Goal: Complete application form: Complete application form

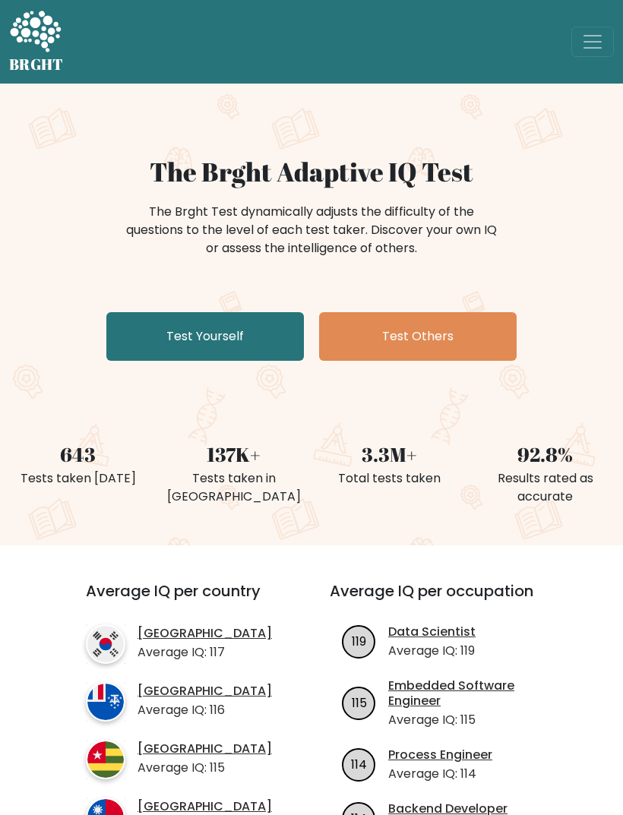
click at [276, 360] on link "Test Yourself" at bounding box center [204, 336] width 197 height 49
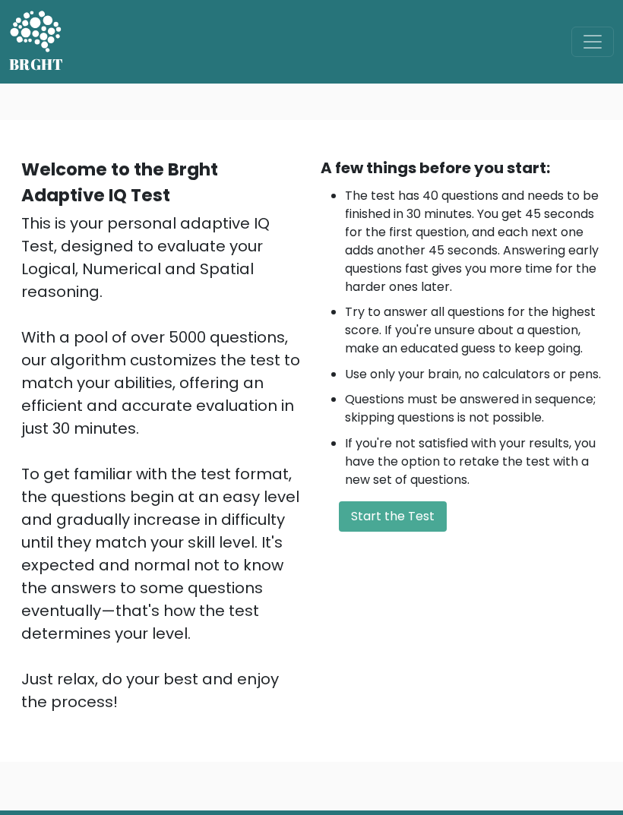
click at [393, 532] on button "Start the Test" at bounding box center [393, 516] width 108 height 30
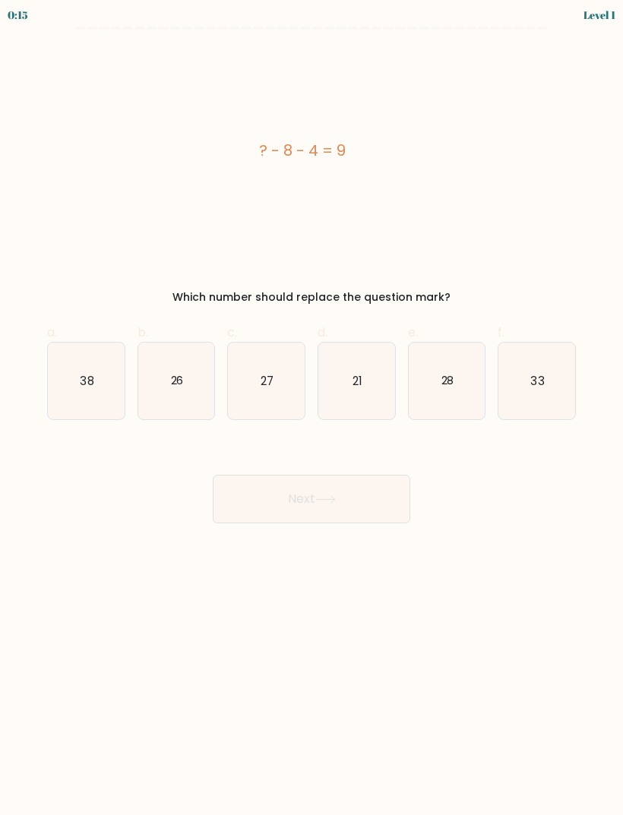
click at [374, 382] on icon "21" at bounding box center [356, 380] width 77 height 77
click at [312, 408] on input "d. 21" at bounding box center [311, 413] width 1 height 10
radio input "true"
click at [365, 516] on button "Next" at bounding box center [311, 499] width 197 height 49
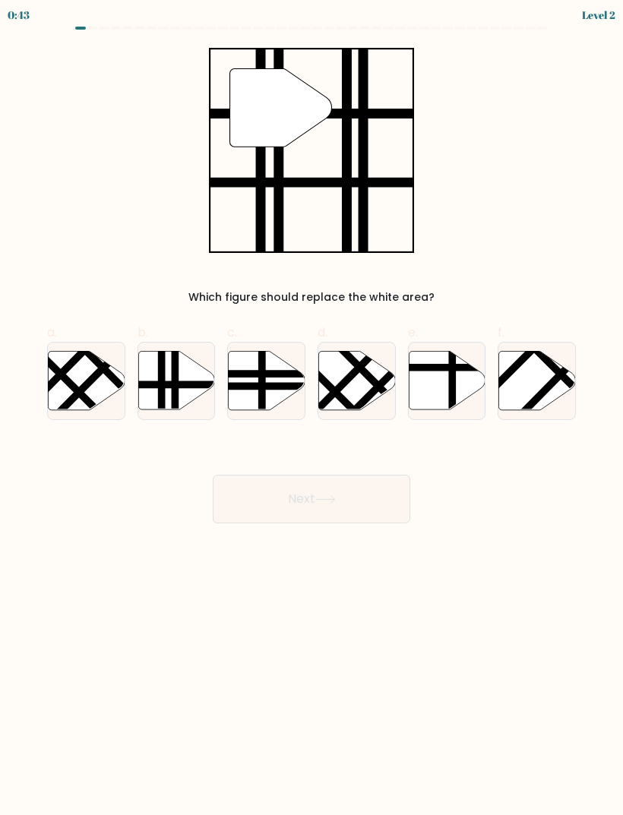
click at [161, 380] on line at bounding box center [161, 413] width 0 height 154
click at [311, 408] on input "b." at bounding box center [311, 413] width 1 height 10
radio input "true"
click at [375, 507] on button "Next" at bounding box center [311, 499] width 197 height 49
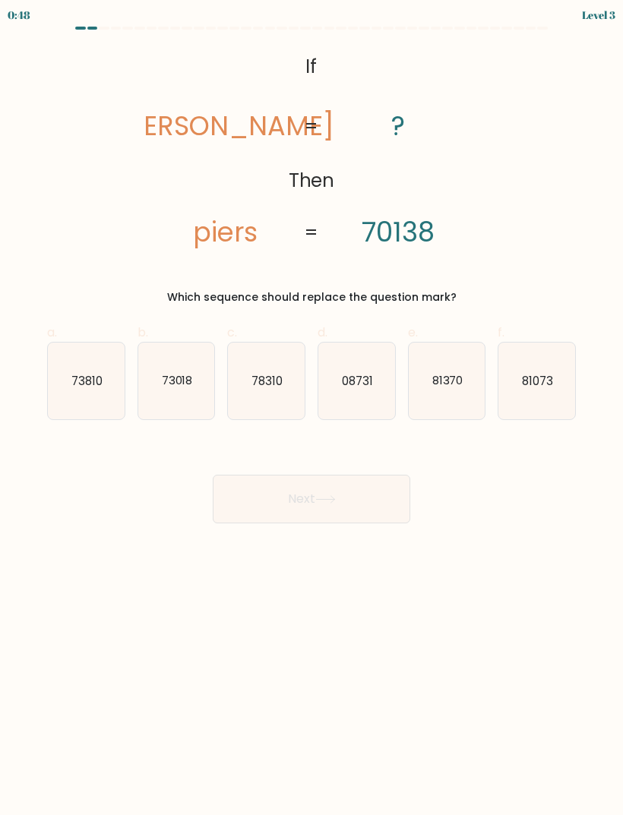
click at [171, 383] on text "73018" at bounding box center [176, 380] width 31 height 16
click at [311, 408] on input "b. 73018" at bounding box center [311, 413] width 1 height 10
radio input "true"
click at [393, 500] on button "Next" at bounding box center [311, 499] width 197 height 49
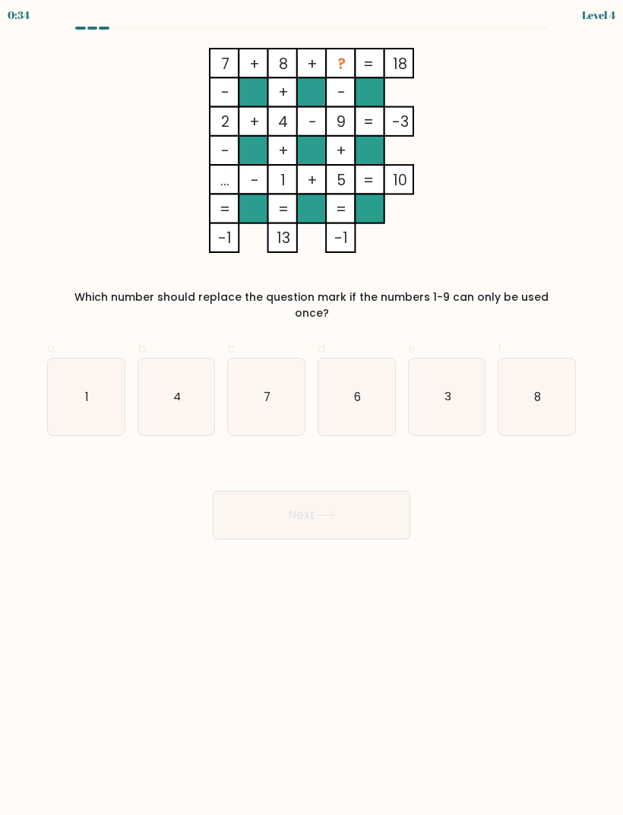
click at [469, 358] on icon "3" at bounding box center [447, 396] width 77 height 77
click at [312, 408] on input "e. 3" at bounding box center [311, 413] width 1 height 10
radio input "true"
click at [381, 466] on div "Next" at bounding box center [311, 496] width 547 height 85
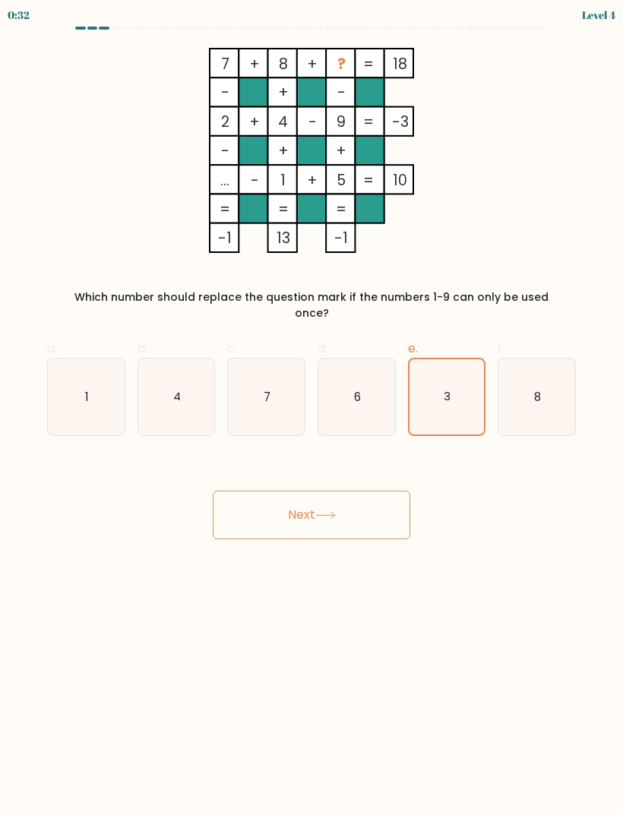
click at [352, 521] on button "Next" at bounding box center [311, 515] width 197 height 49
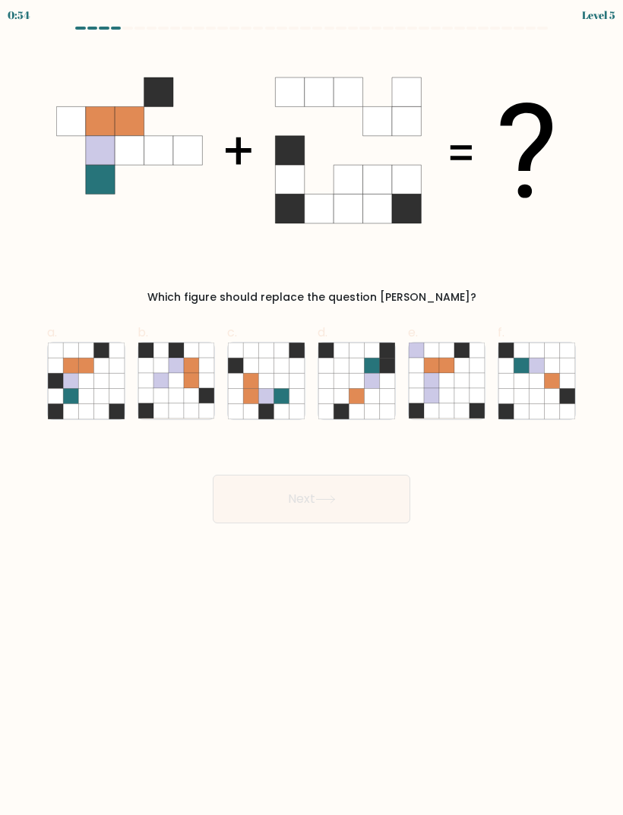
click at [104, 365] on icon at bounding box center [100, 365] width 15 height 15
click at [311, 408] on input "a." at bounding box center [311, 413] width 1 height 10
radio input "true"
click at [348, 491] on button "Next" at bounding box center [311, 499] width 197 height 49
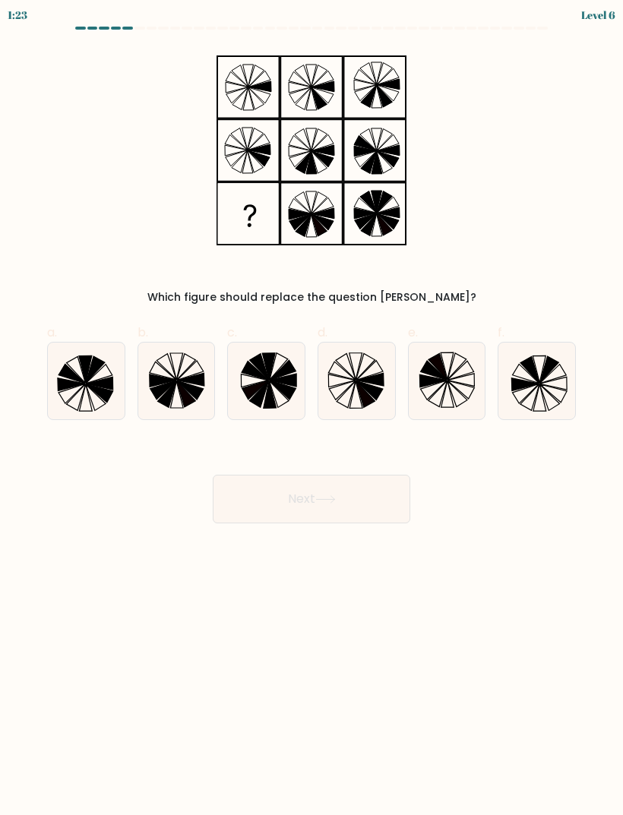
click at [358, 389] on icon at bounding box center [355, 394] width 13 height 27
click at [312, 408] on input "d." at bounding box center [311, 413] width 1 height 10
radio input "true"
click at [333, 502] on icon at bounding box center [325, 499] width 21 height 8
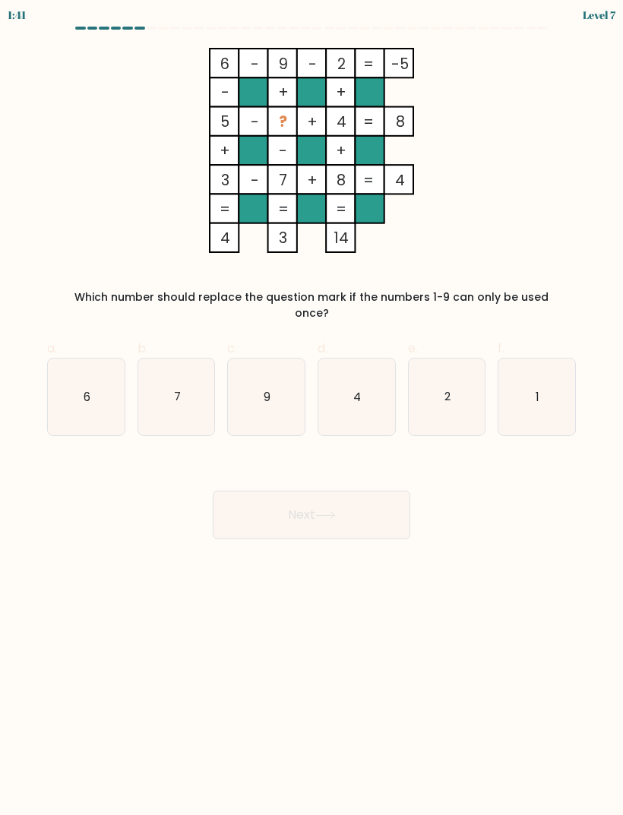
click at [517, 385] on icon "1" at bounding box center [536, 396] width 77 height 77
click at [312, 408] on input "f. 1" at bounding box center [311, 413] width 1 height 10
radio input "true"
click at [357, 500] on button "Next" at bounding box center [311, 515] width 197 height 49
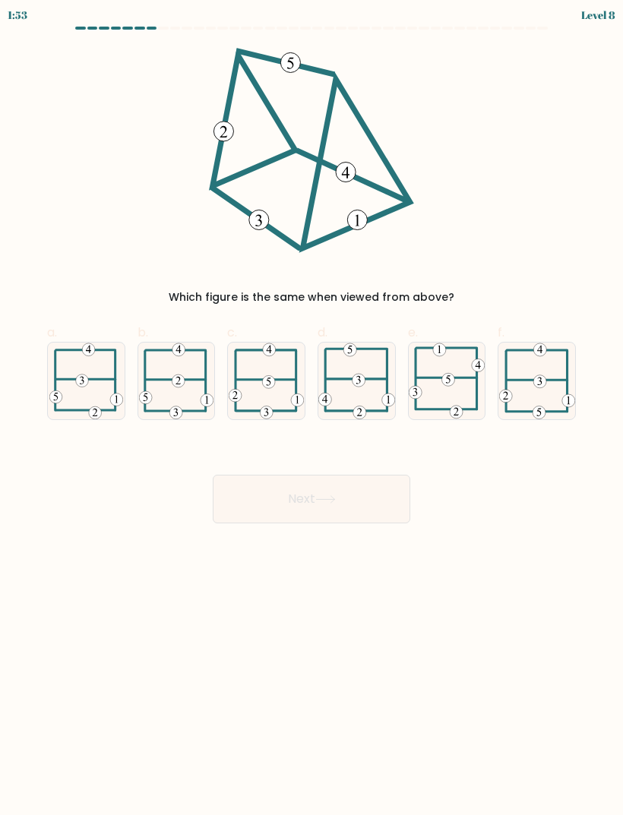
click at [282, 362] on icon at bounding box center [266, 380] width 75 height 77
click at [311, 408] on input "c." at bounding box center [311, 413] width 1 height 10
radio input "true"
click at [308, 488] on button "Next" at bounding box center [311, 499] width 197 height 49
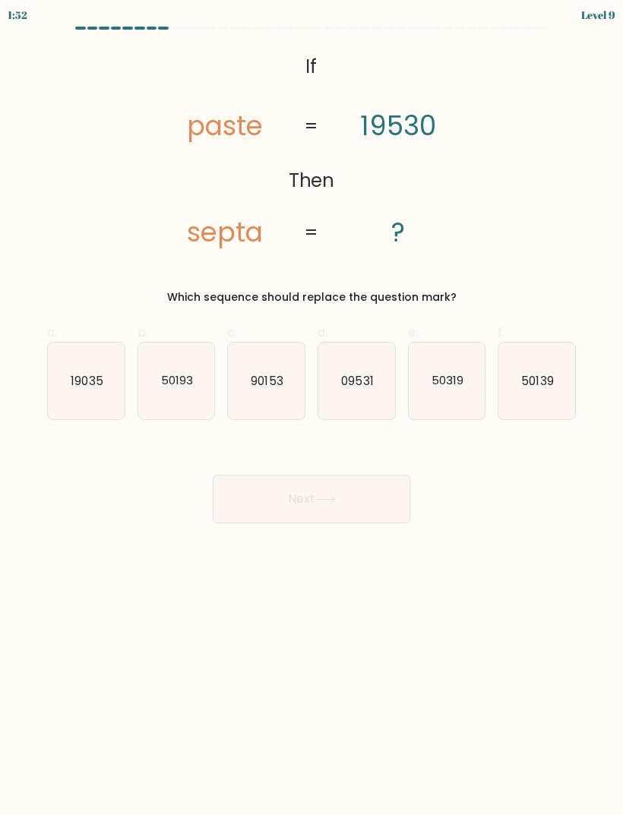
click at [333, 504] on button "Next" at bounding box center [311, 499] width 197 height 49
click at [482, 498] on div "Next" at bounding box center [311, 480] width 547 height 85
click at [539, 383] on text "50139" at bounding box center [538, 380] width 32 height 16
click at [312, 408] on input "f. 50139" at bounding box center [311, 413] width 1 height 10
radio input "true"
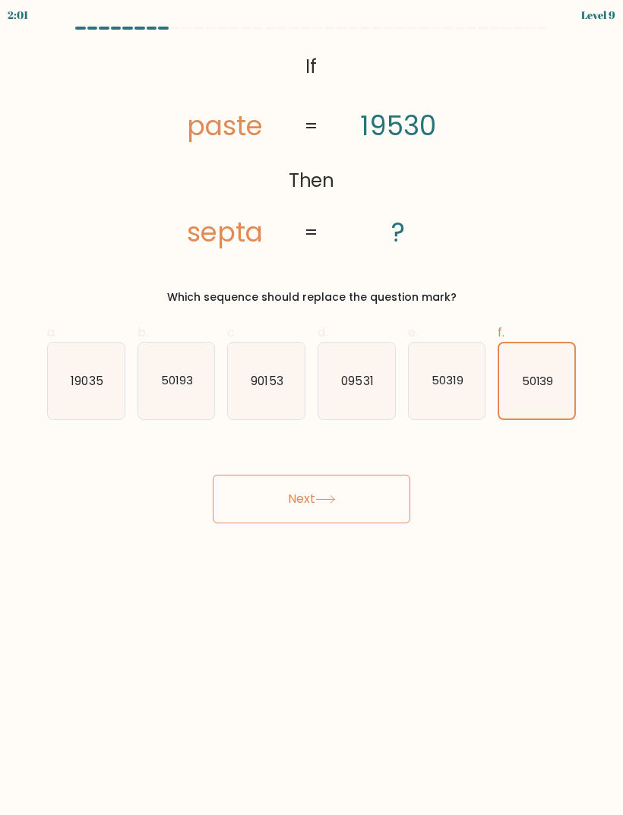
click at [351, 484] on button "Next" at bounding box center [311, 499] width 197 height 49
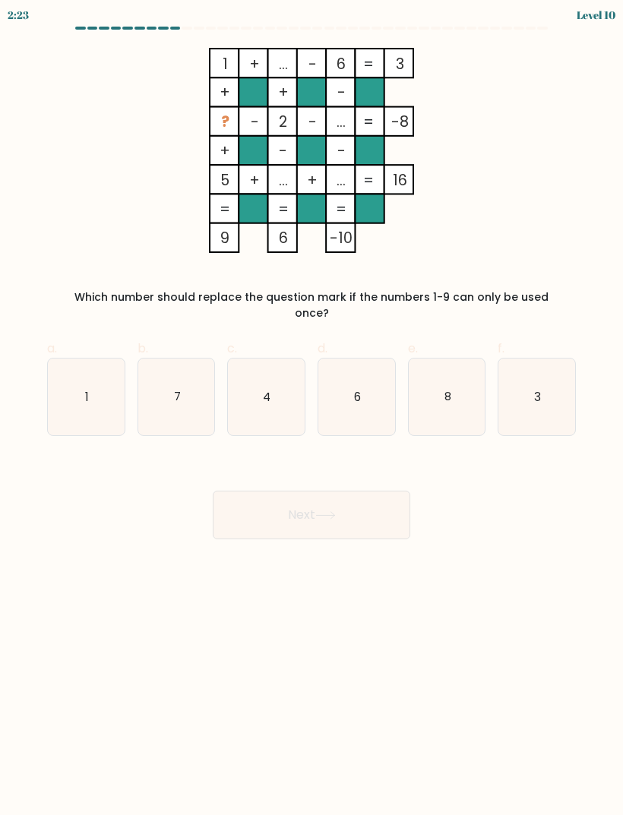
click at [543, 386] on icon "3" at bounding box center [536, 396] width 77 height 77
click at [312, 408] on input "f. 3" at bounding box center [311, 413] width 1 height 10
radio input "true"
click at [372, 512] on button "Next" at bounding box center [311, 515] width 197 height 49
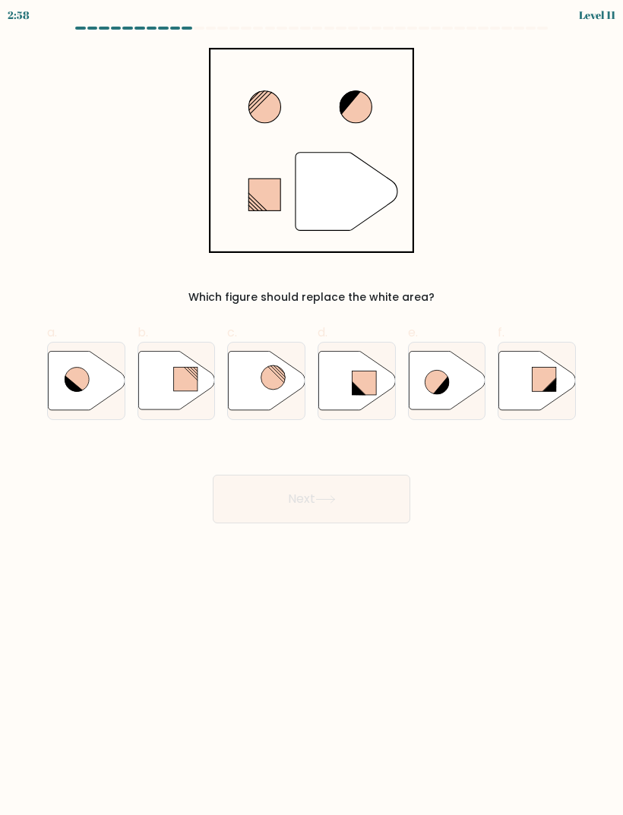
click at [361, 387] on rect at bounding box center [364, 383] width 24 height 24
click at [312, 408] on input "d." at bounding box center [311, 413] width 1 height 10
radio input "true"
click at [340, 508] on button "Next" at bounding box center [311, 499] width 197 height 49
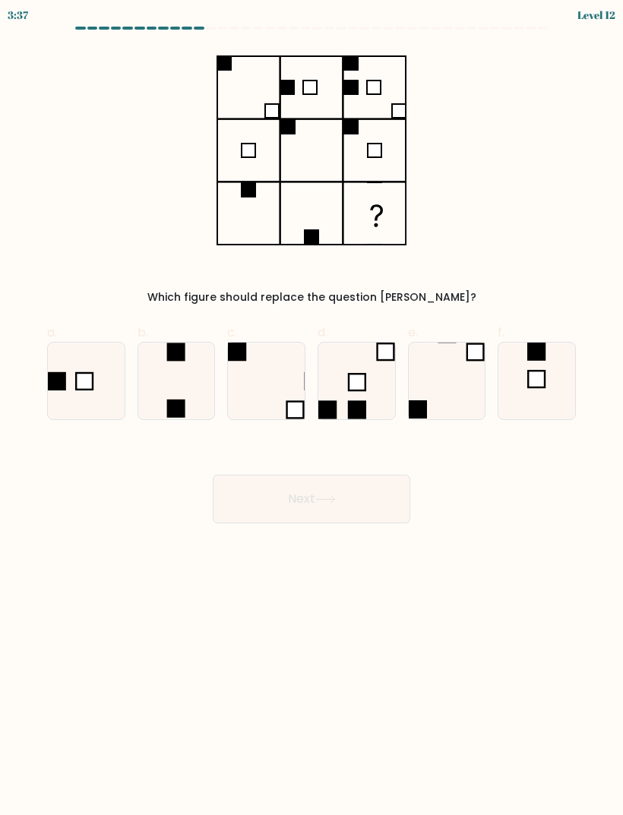
click at [484, 36] on form at bounding box center [311, 275] width 623 height 497
click at [495, 38] on form at bounding box center [311, 275] width 623 height 497
click at [516, 393] on icon at bounding box center [536, 380] width 77 height 77
click at [312, 408] on input "f." at bounding box center [311, 413] width 1 height 10
radio input "true"
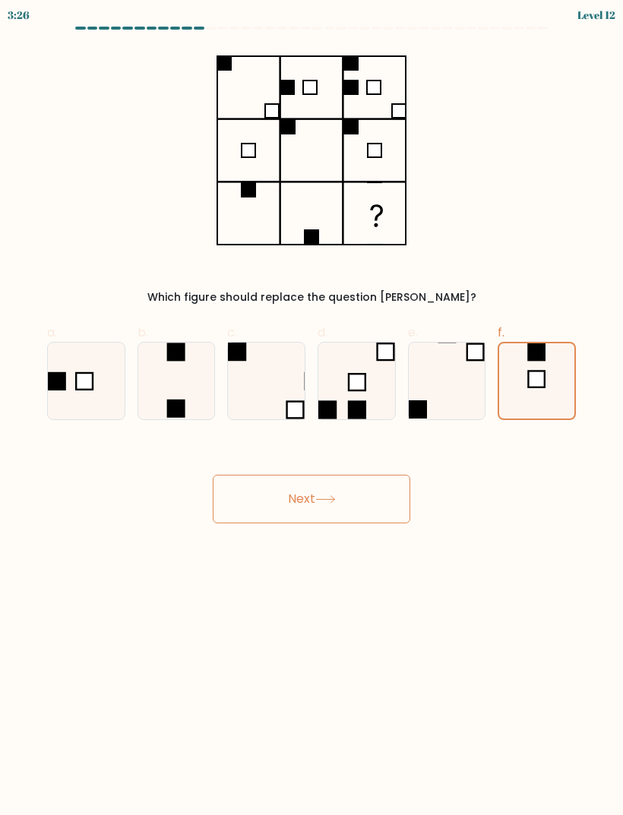
click at [385, 492] on button "Next" at bounding box center [311, 499] width 197 height 49
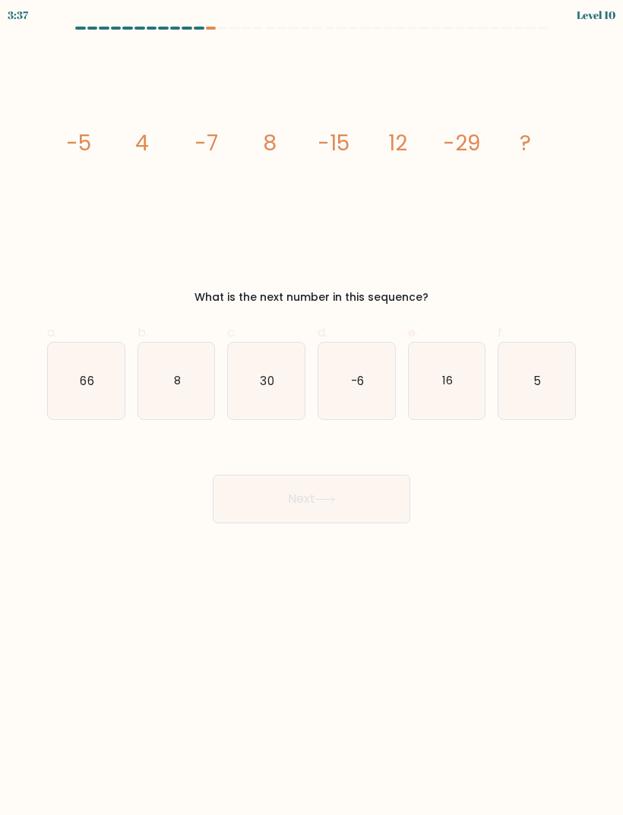
click at [99, 390] on icon "66" at bounding box center [86, 380] width 77 height 77
click at [311, 408] on input "a. 66" at bounding box center [311, 413] width 1 height 10
radio input "true"
click at [289, 380] on icon "30" at bounding box center [266, 380] width 77 height 77
click at [311, 408] on input "c. 30" at bounding box center [311, 413] width 1 height 10
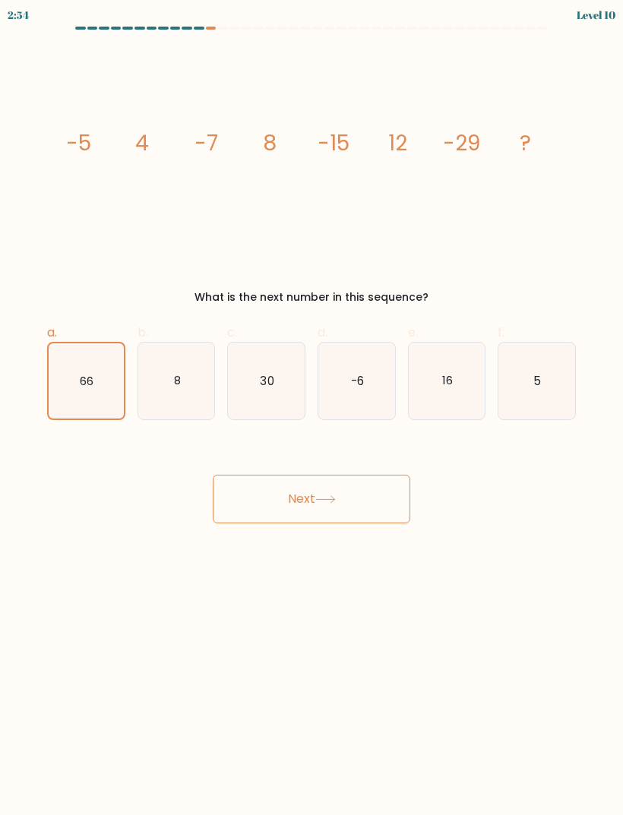
radio input "true"
click at [408, 488] on button "Next" at bounding box center [311, 499] width 197 height 49
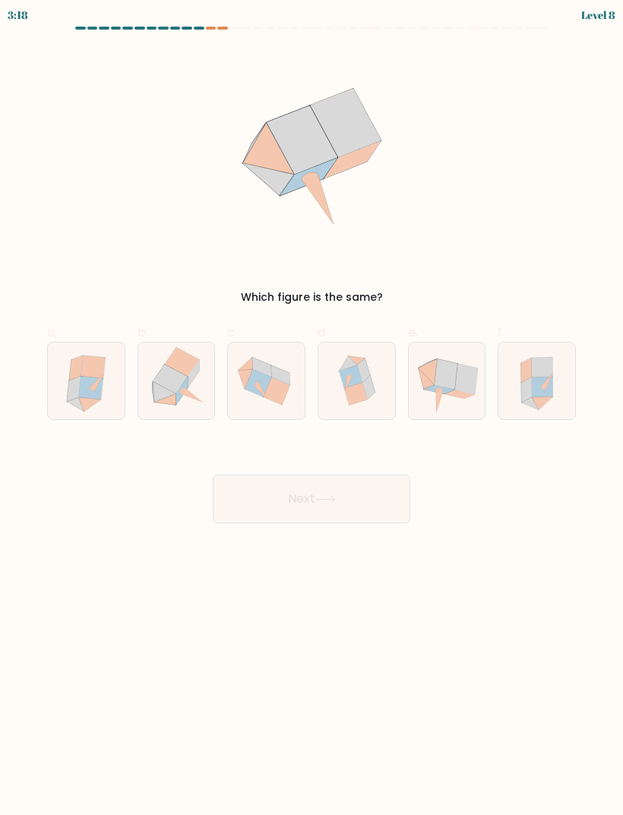
click at [362, 362] on icon at bounding box center [363, 370] width 13 height 24
click at [312, 408] on input "d." at bounding box center [311, 413] width 1 height 10
radio input "true"
click at [358, 502] on button "Next" at bounding box center [311, 499] width 197 height 49
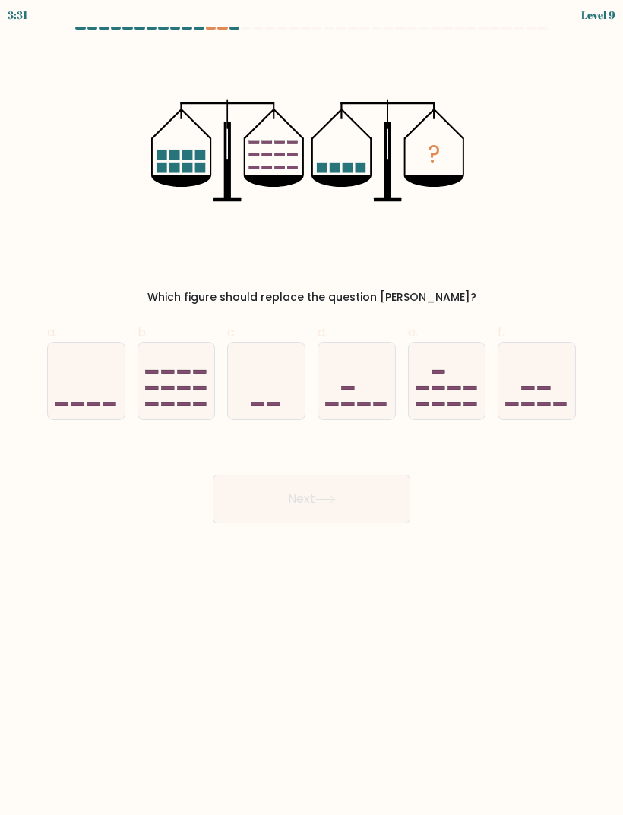
click at [553, 374] on icon at bounding box center [536, 380] width 77 height 63
click at [312, 408] on input "f." at bounding box center [311, 413] width 1 height 10
radio input "true"
click at [365, 505] on button "Next" at bounding box center [311, 499] width 197 height 49
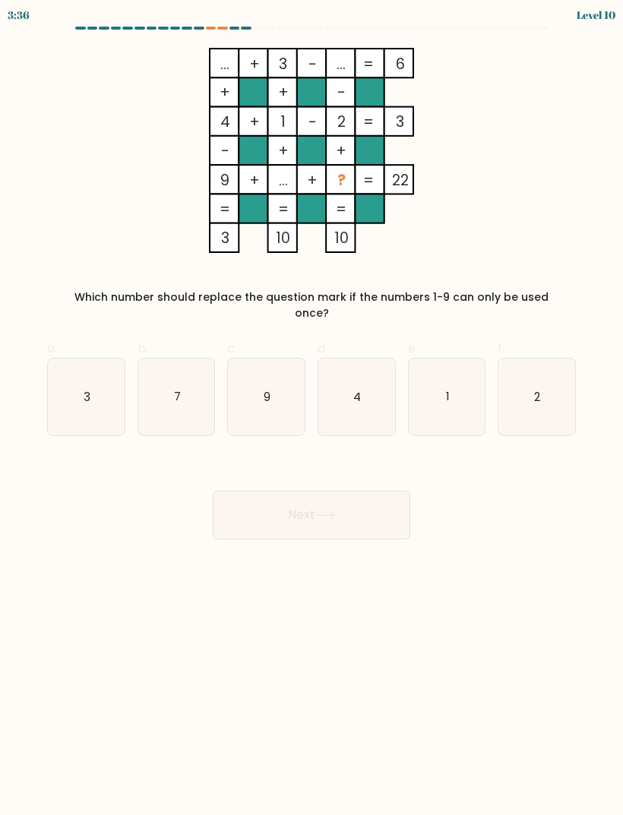
click at [182, 378] on icon "7" at bounding box center [176, 396] width 77 height 77
click at [311, 408] on input "b. 7" at bounding box center [311, 413] width 1 height 10
radio input "true"
click at [350, 503] on button "Next" at bounding box center [311, 515] width 197 height 49
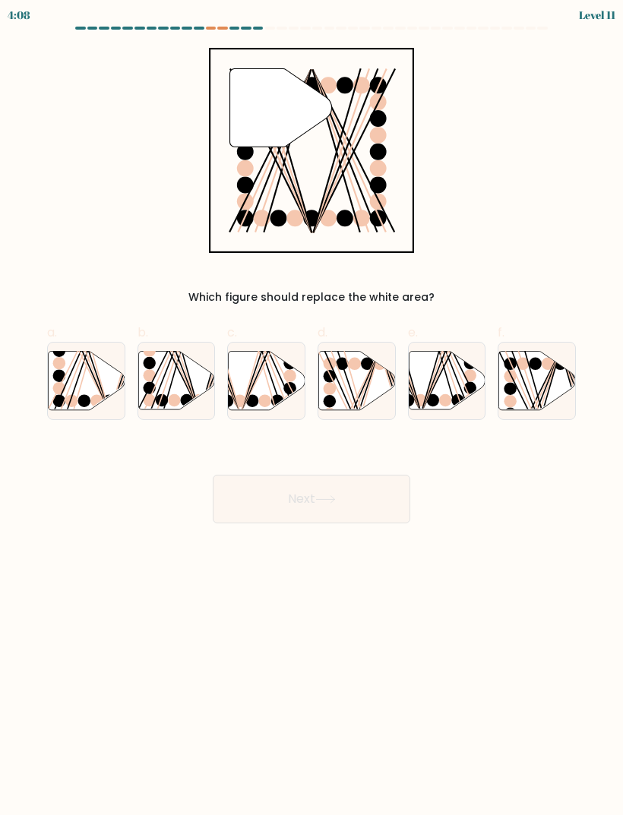
click at [385, 394] on icon at bounding box center [356, 381] width 77 height 60
click at [312, 408] on input "d." at bounding box center [311, 413] width 1 height 10
radio input "true"
click at [366, 393] on line at bounding box center [361, 412] width 35 height 120
click at [312, 408] on input "d." at bounding box center [311, 413] width 1 height 10
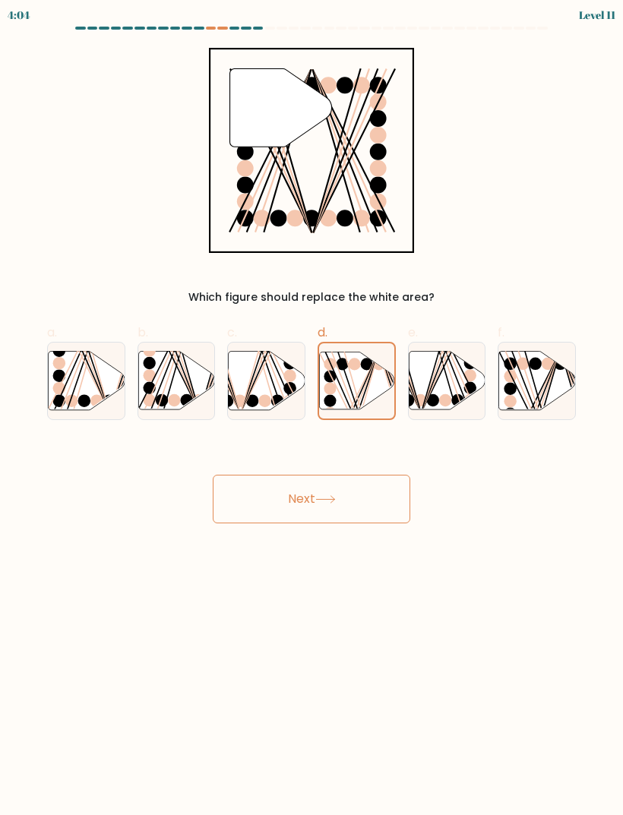
click at [370, 478] on button "Next" at bounding box center [311, 499] width 197 height 49
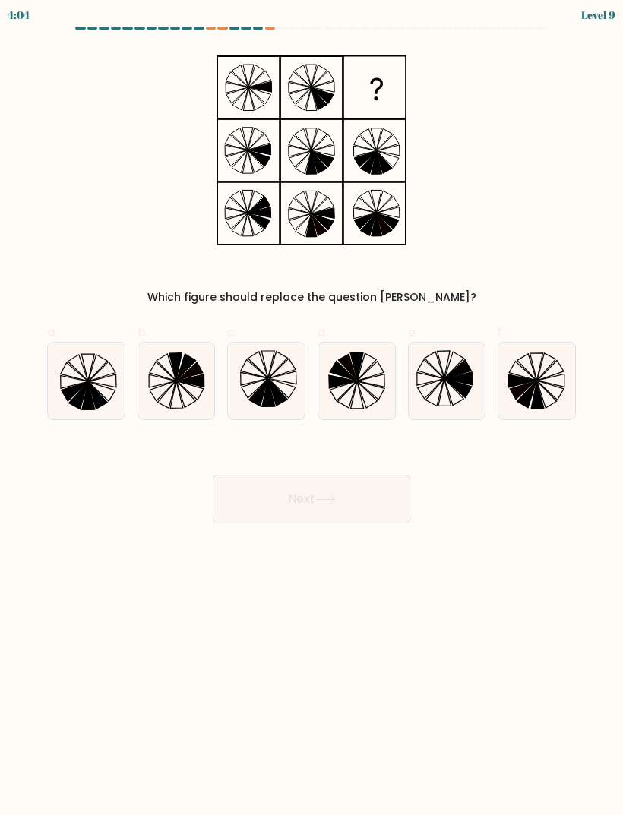
click at [370, 504] on button "Next" at bounding box center [311, 499] width 197 height 49
click at [266, 39] on form at bounding box center [311, 275] width 623 height 497
click at [260, 351] on icon at bounding box center [266, 380] width 77 height 77
click at [311, 408] on input "c." at bounding box center [311, 413] width 1 height 10
radio input "true"
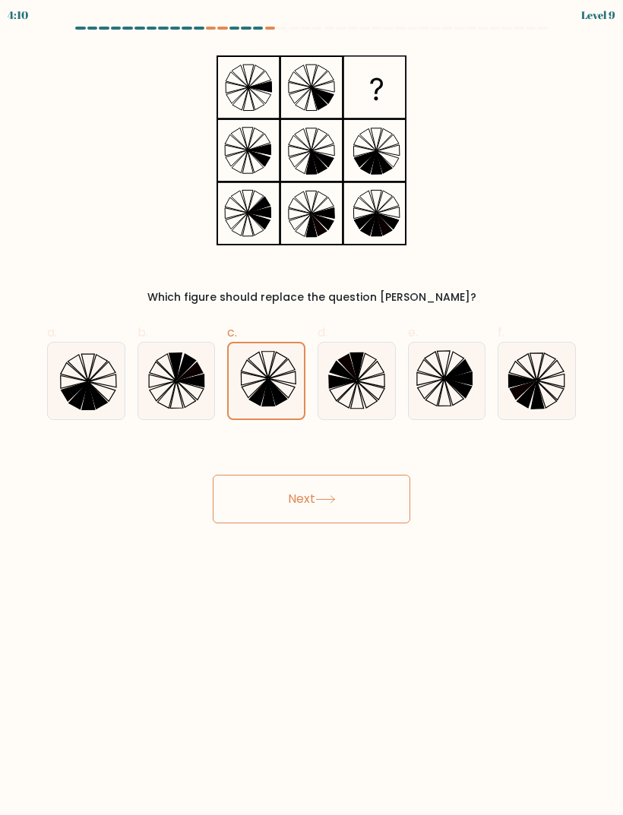
click at [368, 500] on button "Next" at bounding box center [311, 499] width 197 height 49
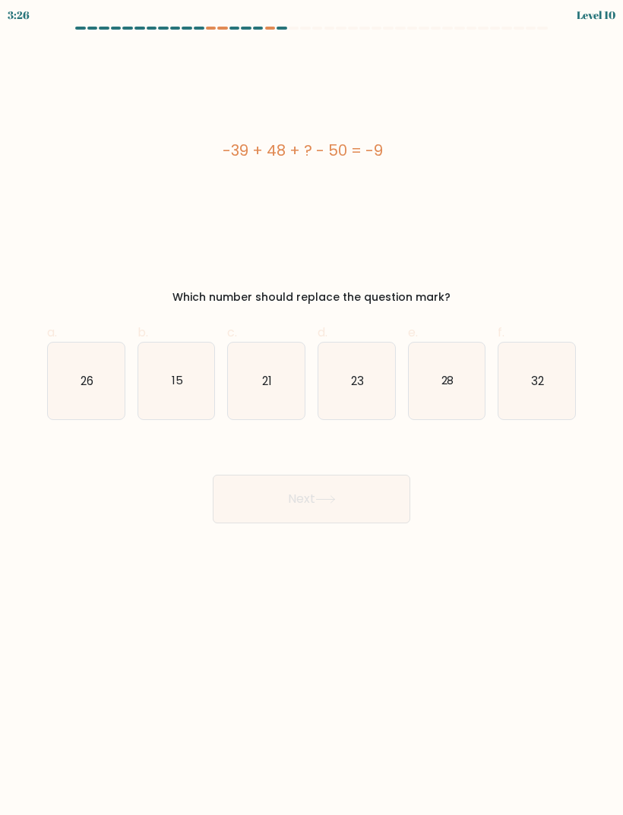
click at [557, 390] on icon "32" at bounding box center [536, 380] width 77 height 77
click at [312, 408] on input "f. 32" at bounding box center [311, 413] width 1 height 10
radio input "true"
click at [447, 372] on icon "28" at bounding box center [447, 380] width 77 height 77
click at [312, 408] on input "e. 28" at bounding box center [311, 413] width 1 height 10
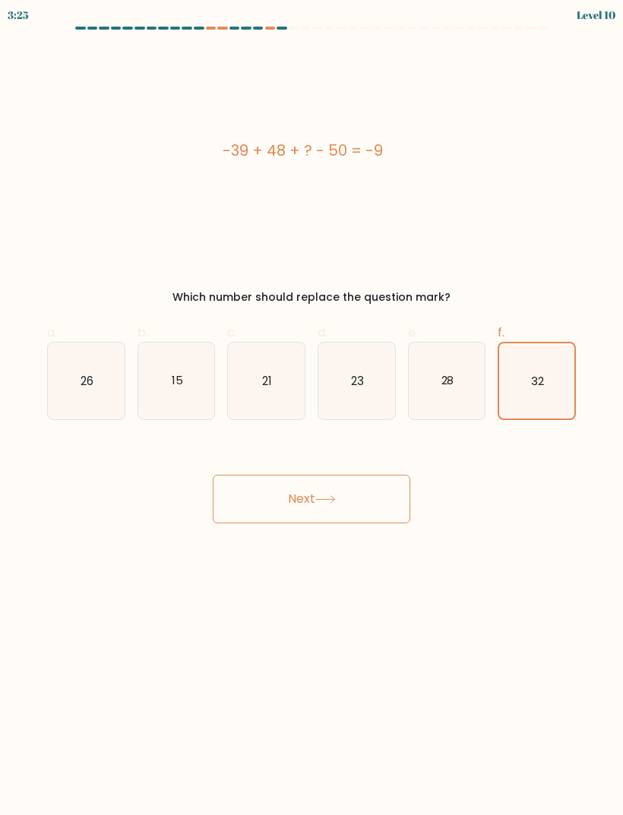
radio input "true"
click at [380, 502] on button "Next" at bounding box center [311, 499] width 197 height 49
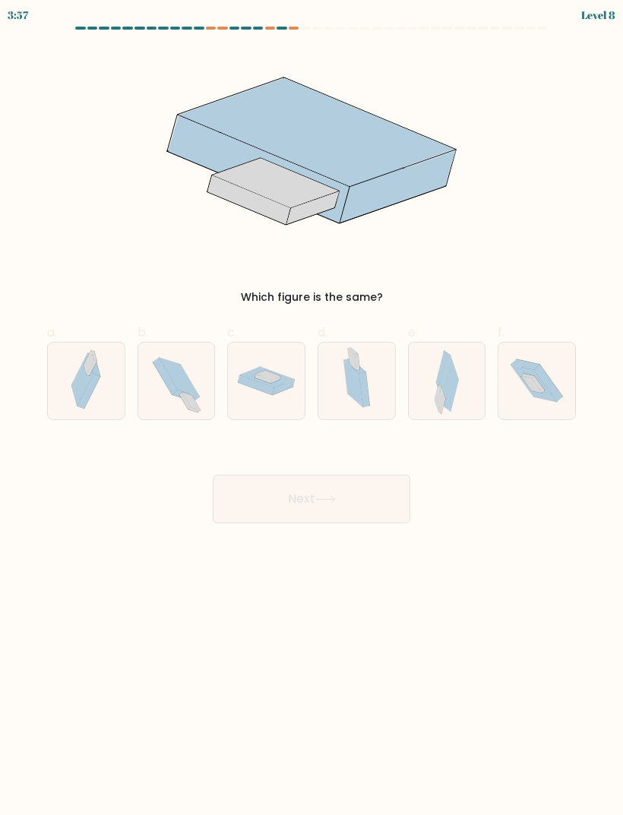
click at [447, 390] on icon at bounding box center [450, 382] width 16 height 55
click at [312, 408] on input "e." at bounding box center [311, 413] width 1 height 10
radio input "true"
click at [374, 498] on button "Next" at bounding box center [311, 499] width 197 height 49
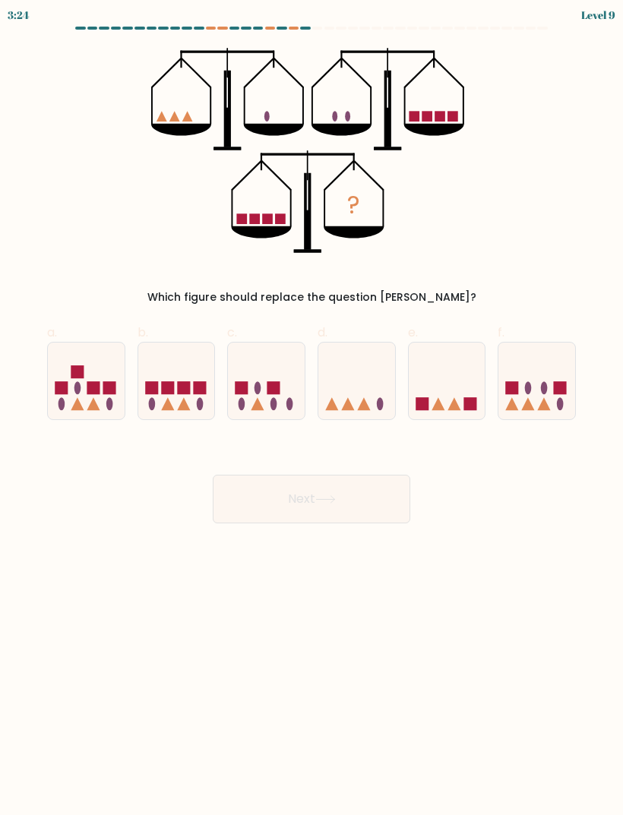
click at [371, 379] on icon at bounding box center [356, 380] width 77 height 63
click at [312, 408] on input "d." at bounding box center [311, 413] width 1 height 10
radio input "true"
click at [346, 508] on button "Next" at bounding box center [311, 499] width 197 height 49
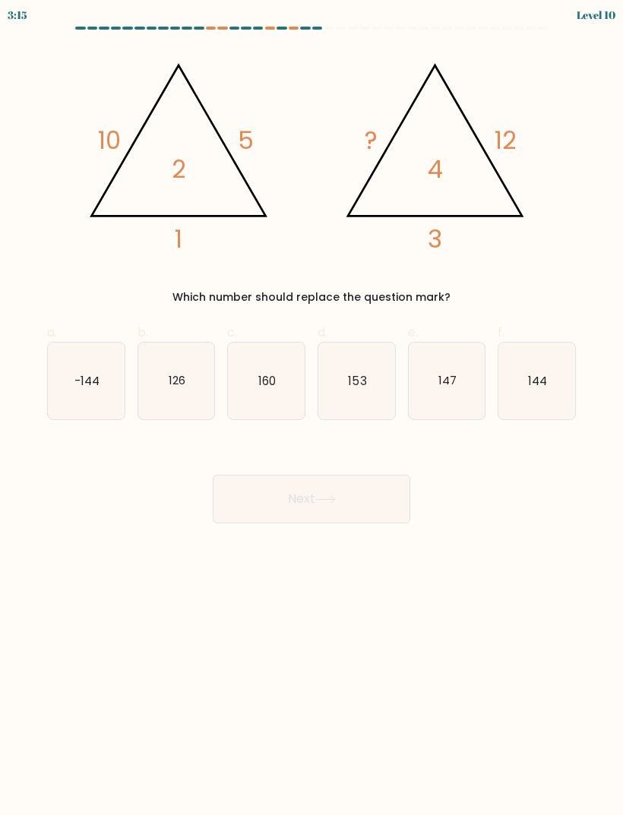
scroll to position [49, 0]
click at [587, 337] on form at bounding box center [311, 275] width 623 height 497
click at [541, 372] on text "144" at bounding box center [537, 380] width 19 height 16
click at [312, 408] on input "f. 144" at bounding box center [311, 413] width 1 height 10
radio input "true"
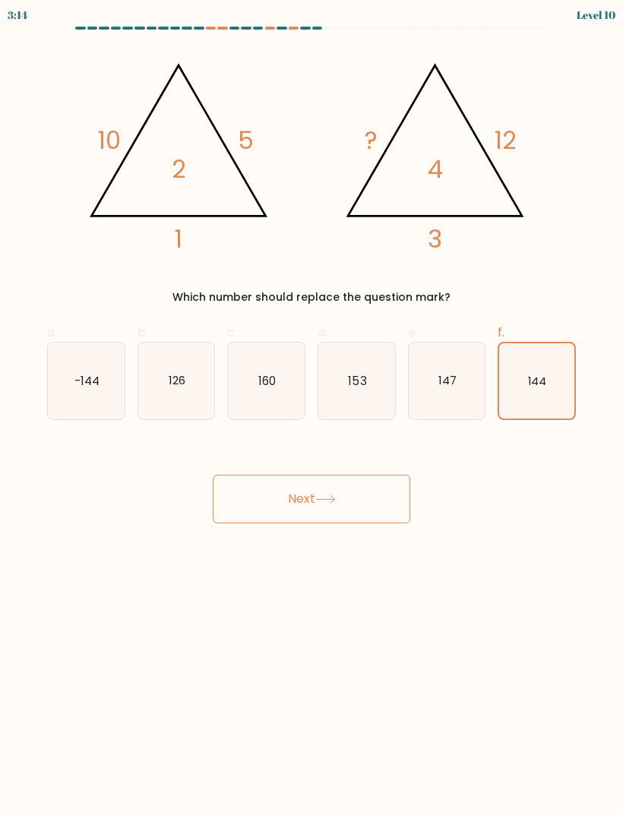
click at [365, 475] on button "Next" at bounding box center [311, 499] width 197 height 49
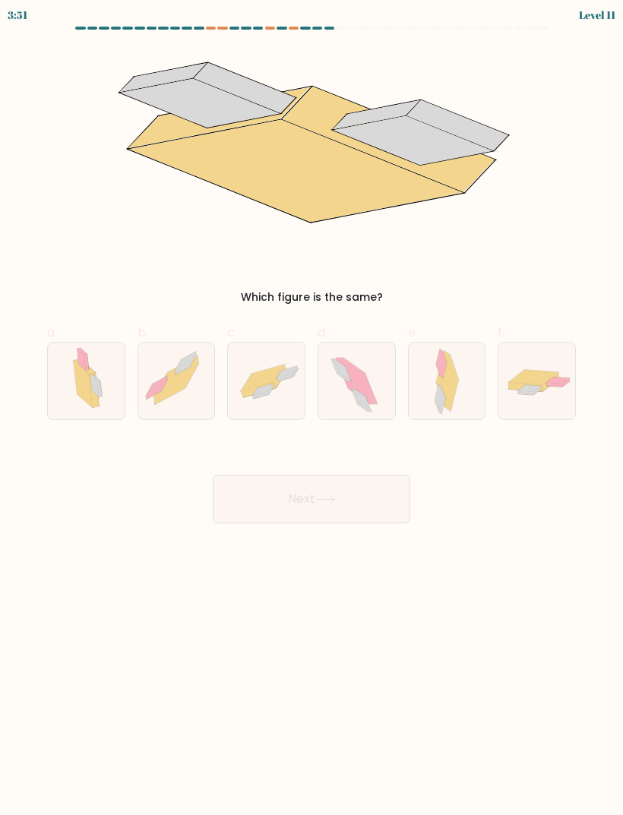
click at [284, 355] on icon at bounding box center [266, 381] width 77 height 53
click at [311, 408] on input "c." at bounding box center [311, 413] width 1 height 10
radio input "true"
click at [358, 475] on button "Next" at bounding box center [311, 499] width 197 height 49
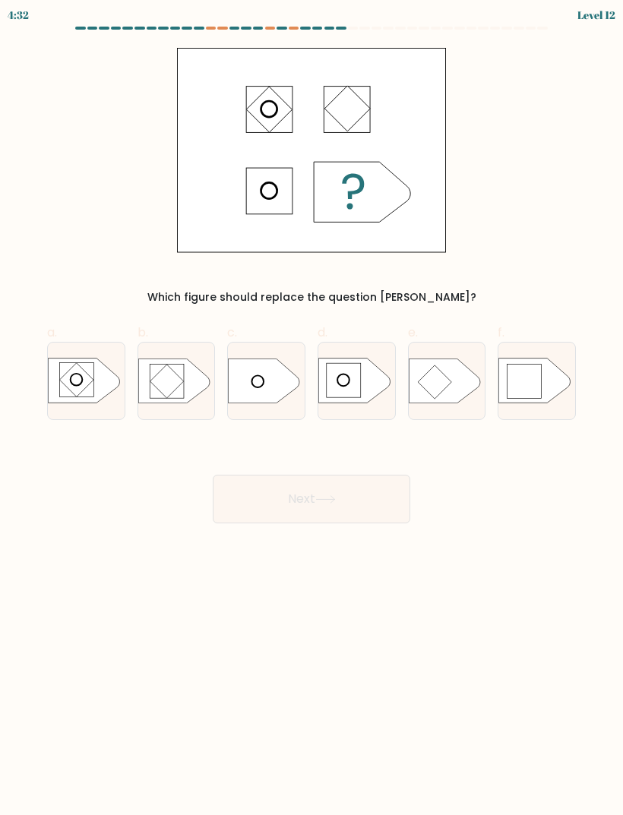
scroll to position [0, 0]
click at [543, 384] on icon at bounding box center [534, 380] width 71 height 45
click at [312, 408] on input "f." at bounding box center [311, 413] width 1 height 10
radio input "true"
click at [330, 499] on icon at bounding box center [325, 499] width 18 height 7
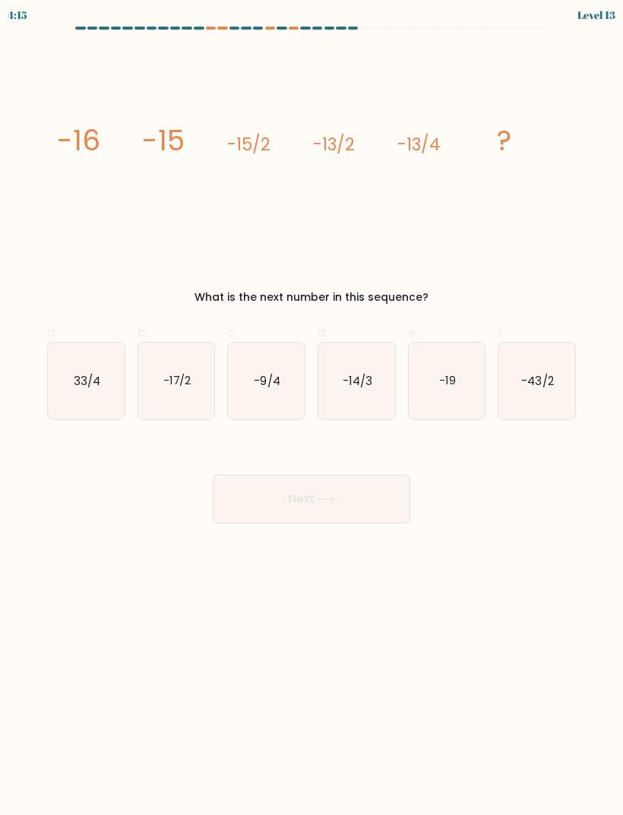
click at [52, 349] on icon "33/4" at bounding box center [86, 380] width 77 height 77
click at [311, 408] on input "a. 33/4" at bounding box center [311, 413] width 1 height 10
radio input "true"
click at [51, 349] on icon "33/4" at bounding box center [86, 380] width 75 height 75
click at [311, 408] on input "a. 33/4" at bounding box center [311, 413] width 1 height 10
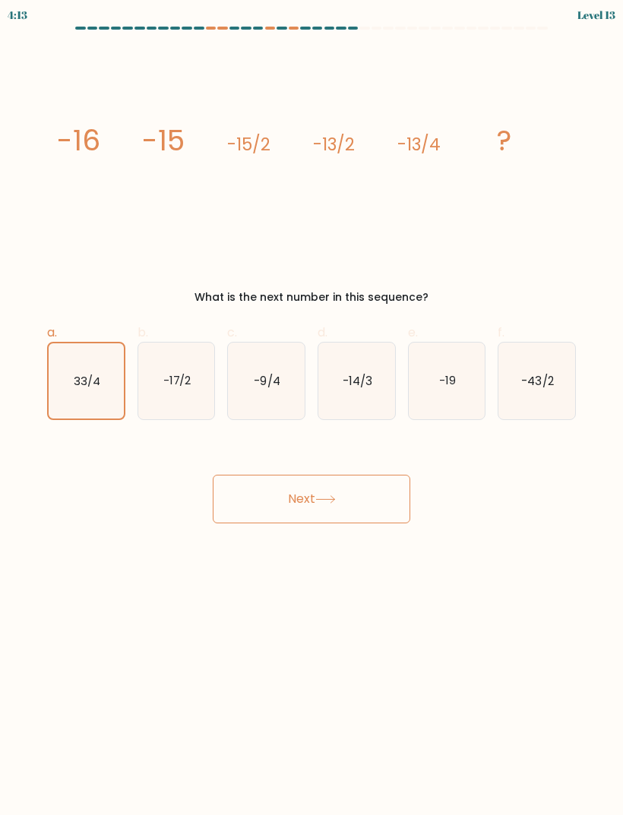
click at [259, 355] on icon "-9/4" at bounding box center [266, 380] width 77 height 77
click at [311, 408] on input "c. -9/4" at bounding box center [311, 413] width 1 height 10
radio input "true"
click at [368, 507] on button "Next" at bounding box center [311, 499] width 197 height 49
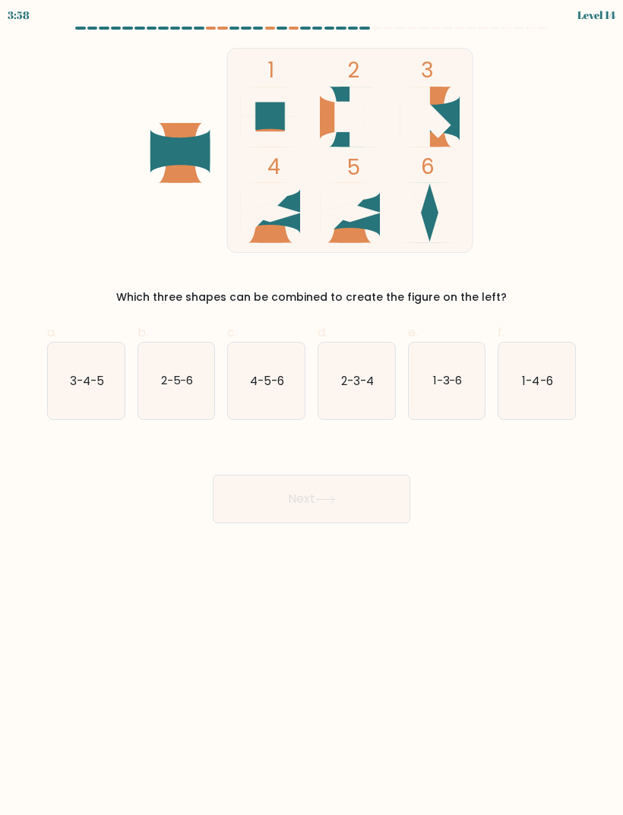
click at [560, 375] on icon "1-4-6" at bounding box center [536, 380] width 77 height 77
click at [312, 408] on input "f. 1-4-6" at bounding box center [311, 413] width 1 height 10
radio input "true"
click at [570, 376] on icon "1-4-6" at bounding box center [536, 380] width 75 height 75
click at [312, 408] on input "f. 1-4-6" at bounding box center [311, 413] width 1 height 10
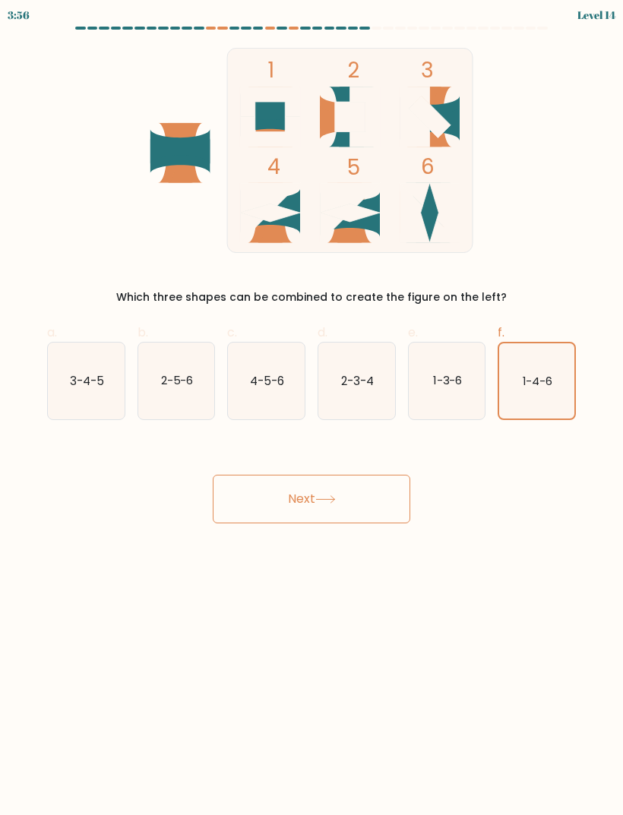
click at [379, 508] on button "Next" at bounding box center [311, 499] width 197 height 49
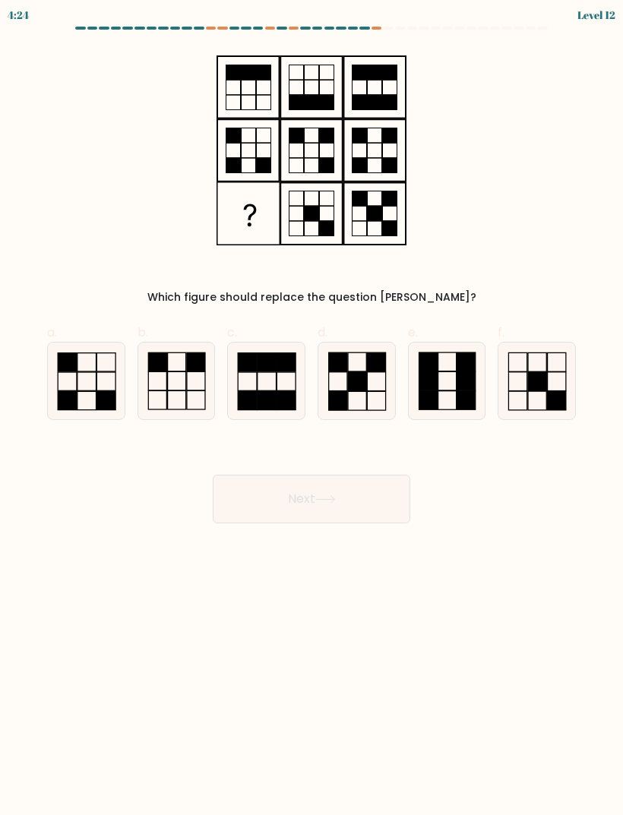
click at [183, 365] on icon at bounding box center [176, 380] width 77 height 77
click at [311, 408] on input "b." at bounding box center [311, 413] width 1 height 10
radio input "true"
click at [327, 504] on button "Next" at bounding box center [311, 499] width 197 height 49
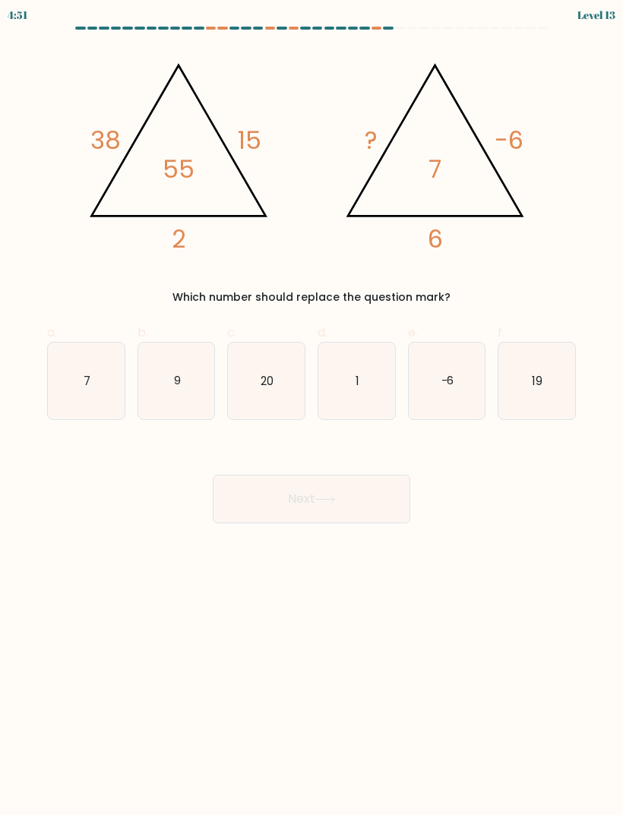
click at [81, 365] on icon "7" at bounding box center [86, 380] width 77 height 77
click at [311, 408] on input "a. 7" at bounding box center [311, 413] width 1 height 10
radio input "true"
click at [314, 488] on button "Next" at bounding box center [311, 499] width 197 height 49
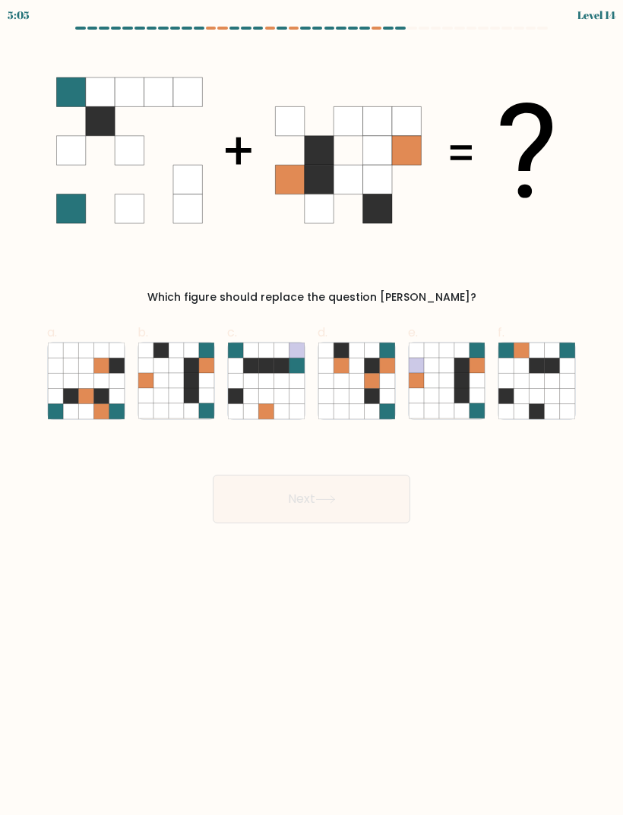
click at [152, 383] on icon at bounding box center [145, 380] width 15 height 15
click at [311, 408] on input "b." at bounding box center [311, 413] width 1 height 10
radio input "true"
click at [346, 502] on button "Next" at bounding box center [311, 499] width 197 height 49
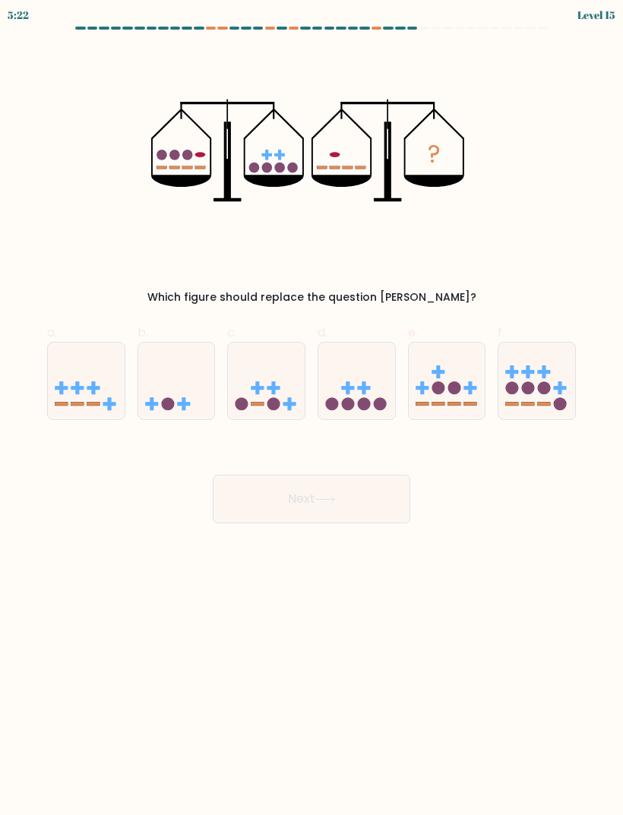
scroll to position [49, 0]
click at [186, 352] on icon at bounding box center [176, 380] width 77 height 63
click at [311, 408] on input "b." at bounding box center [311, 413] width 1 height 10
radio input "true"
click at [255, 475] on button "Next" at bounding box center [311, 499] width 197 height 49
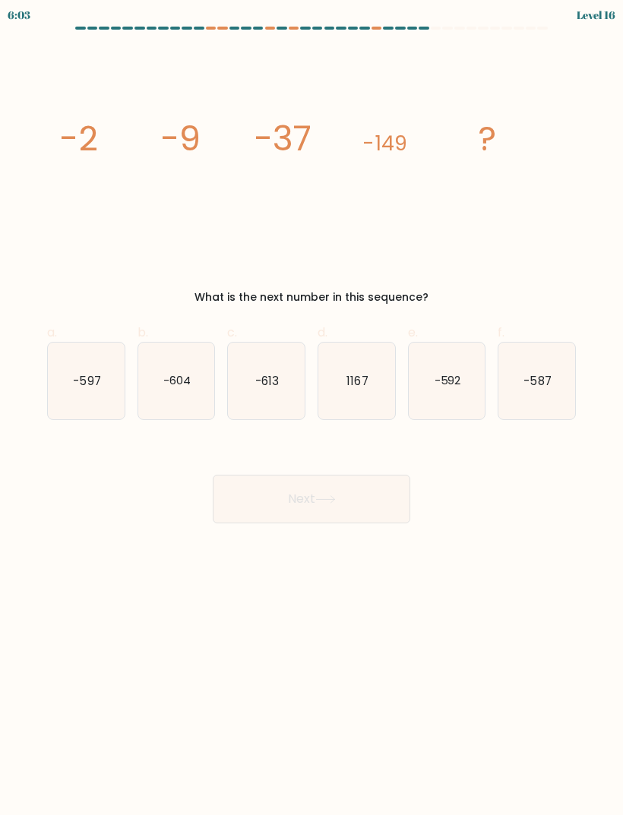
scroll to position [0, 0]
click at [441, 383] on text "-592" at bounding box center [447, 380] width 27 height 16
click at [312, 408] on input "e. -592" at bounding box center [311, 413] width 1 height 10
radio input "true"
click at [360, 503] on button "Next" at bounding box center [311, 499] width 197 height 49
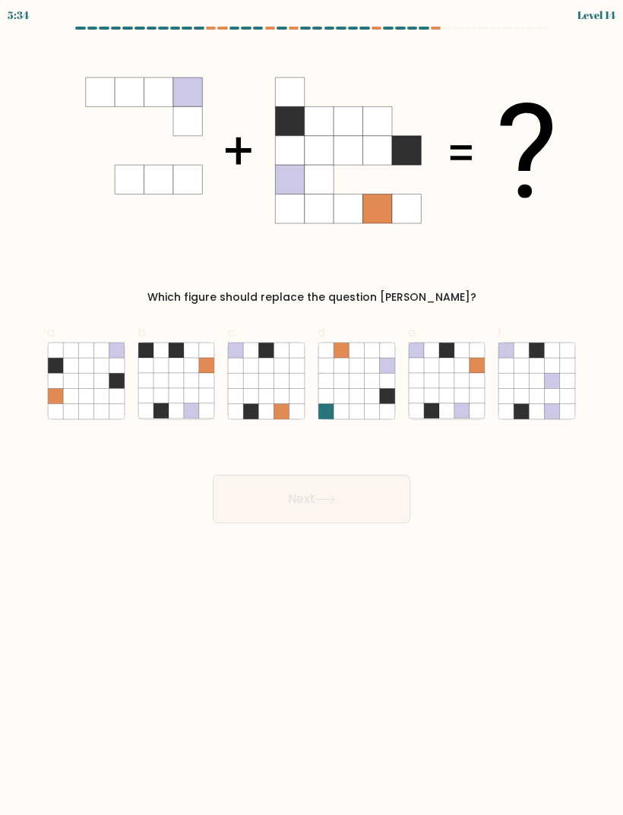
click at [86, 365] on icon at bounding box center [85, 365] width 15 height 15
click at [311, 408] on input "a." at bounding box center [311, 413] width 1 height 10
radio input "true"
click at [355, 534] on body "5:33 Level 14" at bounding box center [311, 407] width 623 height 815
click at [365, 518] on button "Next" at bounding box center [311, 499] width 197 height 49
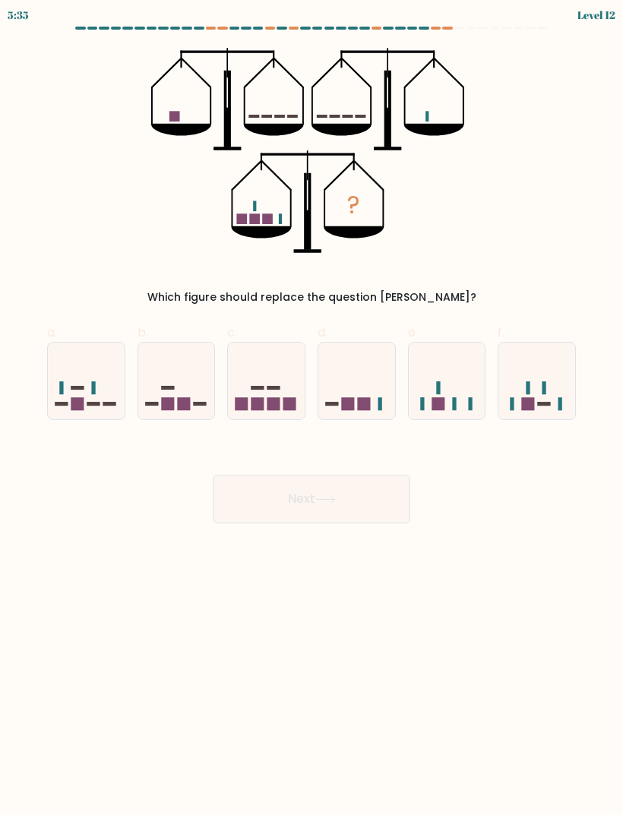
click at [466, 389] on icon at bounding box center [447, 380] width 77 height 63
click at [312, 408] on input "e." at bounding box center [311, 413] width 1 height 10
radio input "true"
click at [357, 489] on button "Next" at bounding box center [311, 499] width 197 height 49
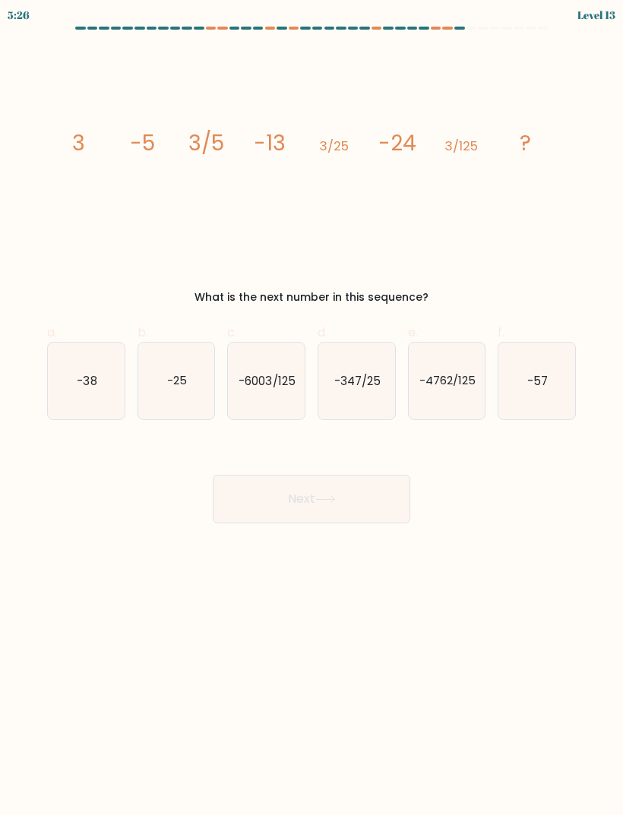
click at [385, 345] on icon "-347/25" at bounding box center [356, 380] width 77 height 77
click at [312, 408] on input "d. -347/25" at bounding box center [311, 413] width 1 height 10
radio input "true"
click at [364, 479] on button "Next" at bounding box center [311, 499] width 197 height 49
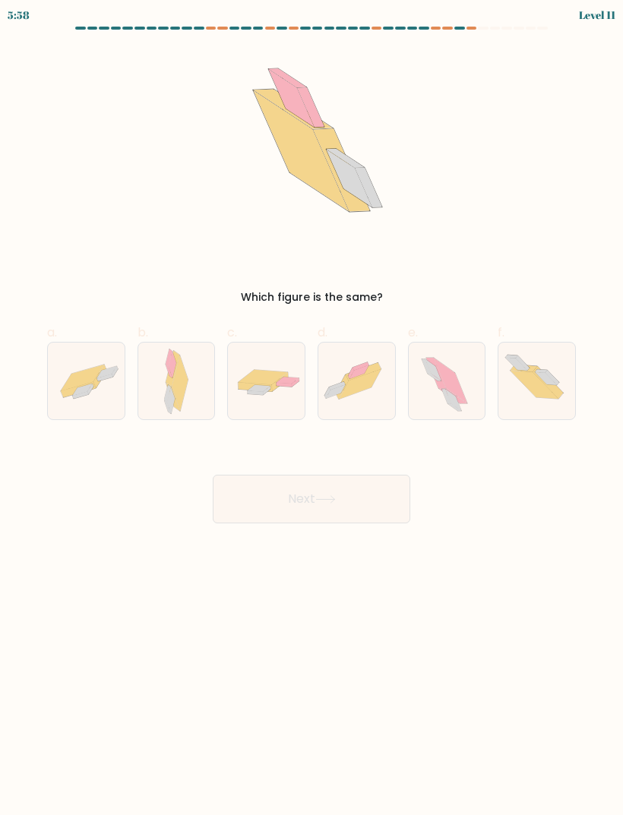
click at [359, 368] on icon at bounding box center [360, 366] width 16 height 8
click at [312, 408] on input "d." at bounding box center [311, 413] width 1 height 10
radio input "true"
click at [397, 487] on button "Next" at bounding box center [311, 499] width 197 height 49
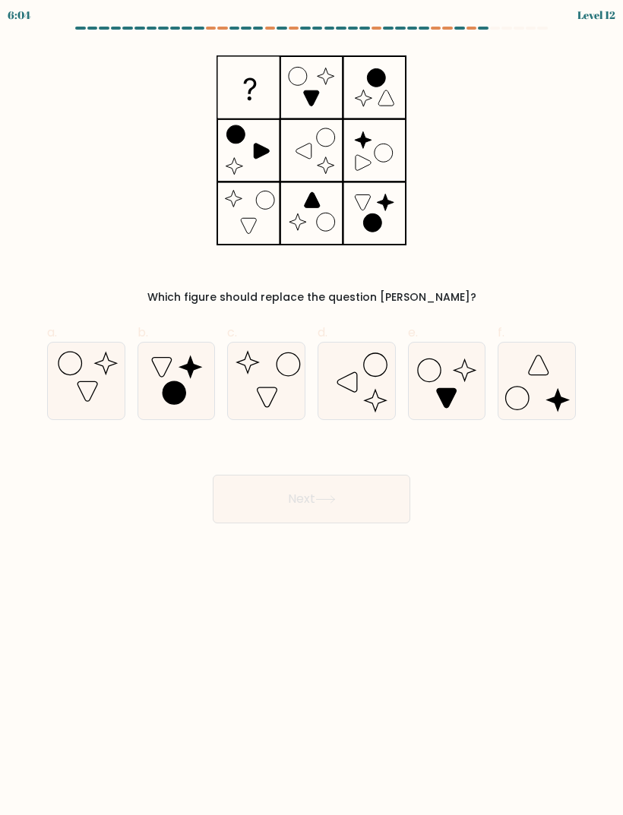
click at [523, 378] on icon at bounding box center [536, 380] width 77 height 77
click at [312, 408] on input "f." at bounding box center [311, 413] width 1 height 10
radio input "true"
click at [342, 512] on button "Next" at bounding box center [311, 499] width 197 height 49
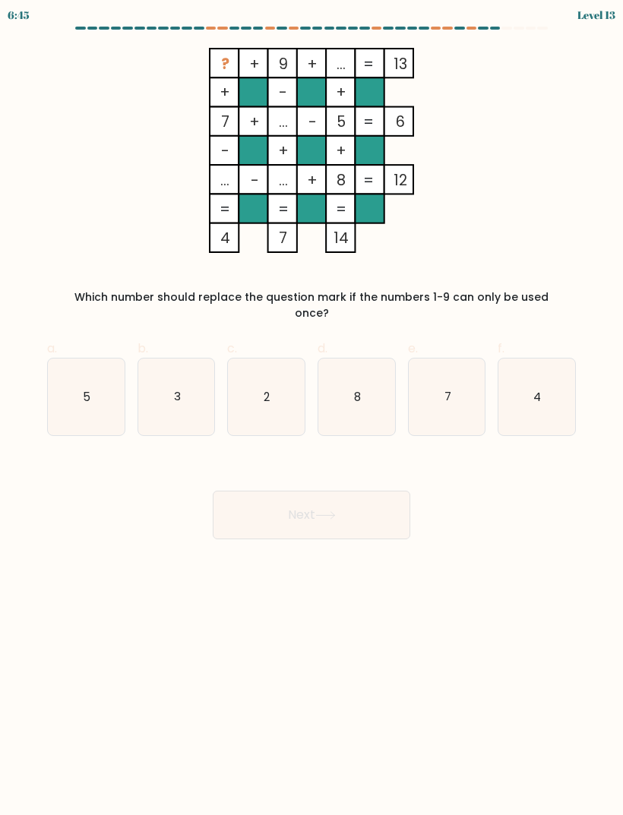
click at [373, 494] on button "Next" at bounding box center [311, 515] width 197 height 49
click at [473, 432] on form at bounding box center [311, 283] width 623 height 513
click at [187, 377] on icon "3" at bounding box center [176, 396] width 77 height 77
click at [311, 408] on input "b. 3" at bounding box center [311, 413] width 1 height 10
radio input "true"
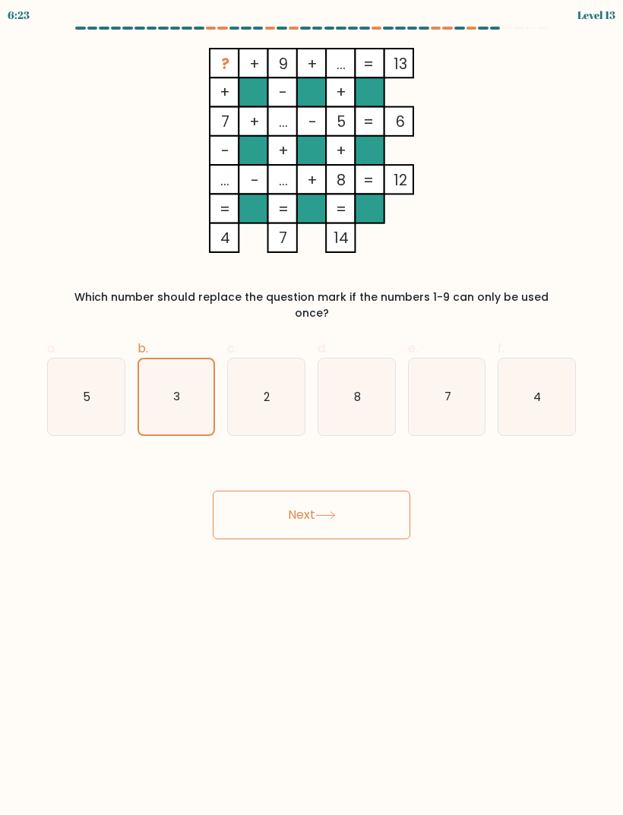
click at [292, 505] on button "Next" at bounding box center [311, 515] width 197 height 49
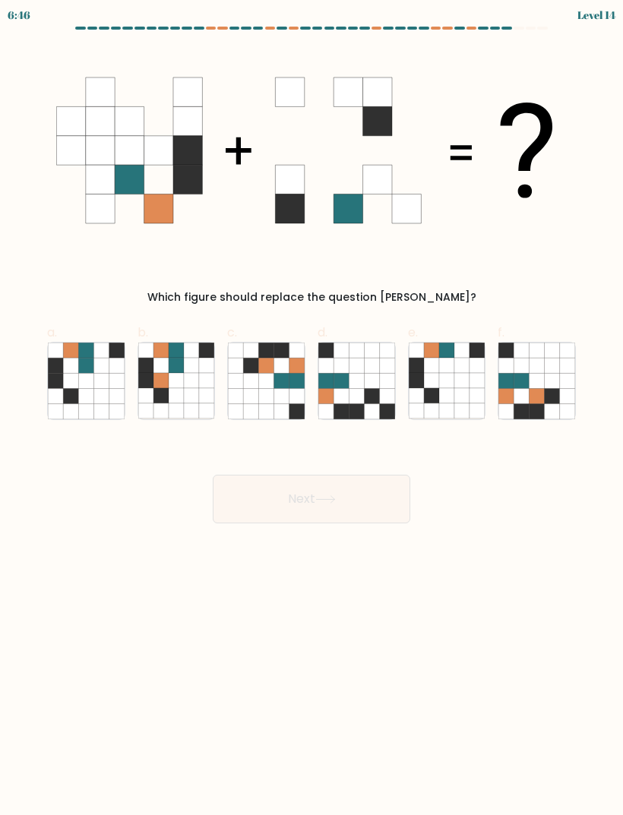
click at [67, 390] on icon at bounding box center [70, 395] width 15 height 15
click at [311, 408] on input "a." at bounding box center [311, 413] width 1 height 10
radio input "true"
click at [359, 493] on button "Next" at bounding box center [311, 499] width 197 height 49
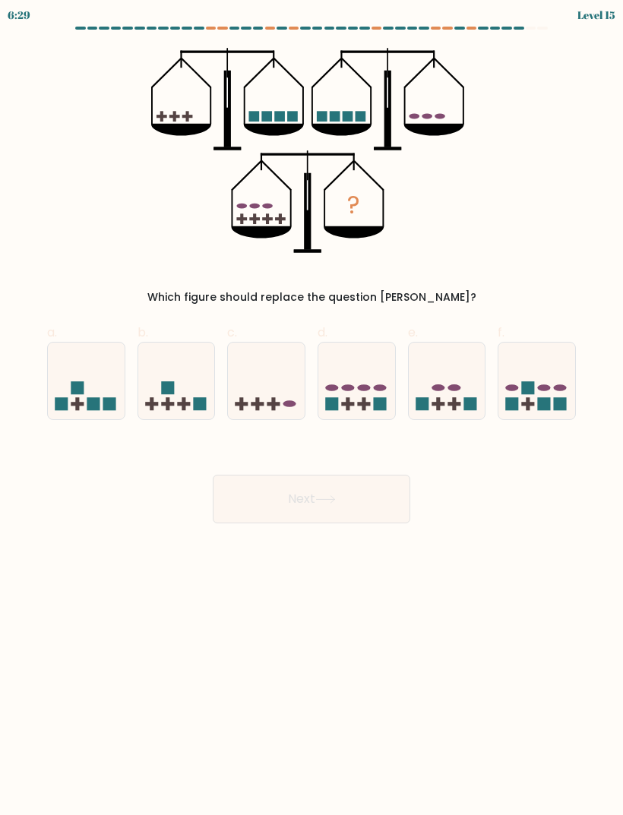
click at [542, 385] on ellipse at bounding box center [544, 387] width 13 height 7
click at [312, 408] on input "f." at bounding box center [311, 413] width 1 height 10
radio input "true"
click at [361, 497] on button "Next" at bounding box center [311, 499] width 197 height 49
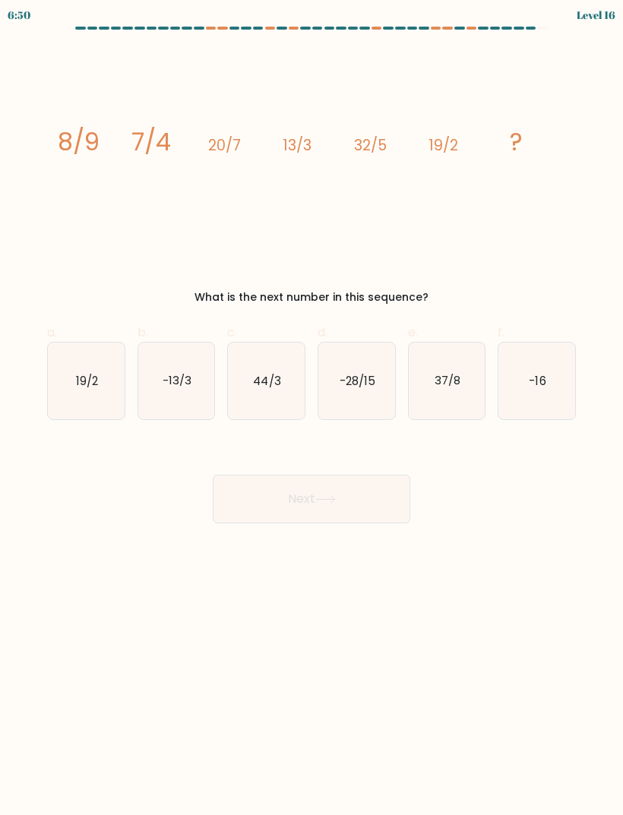
click at [286, 375] on icon "44/3" at bounding box center [266, 380] width 77 height 77
click at [311, 408] on input "c. 44/3" at bounding box center [311, 413] width 1 height 10
radio input "true"
click at [370, 503] on button "Next" at bounding box center [311, 499] width 197 height 49
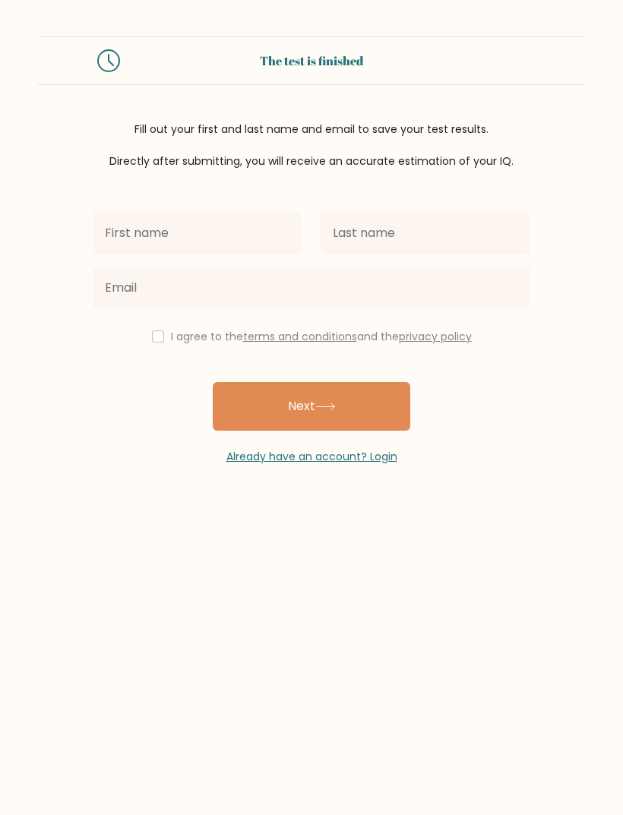
click at [281, 222] on input "text" at bounding box center [198, 233] width 210 height 43
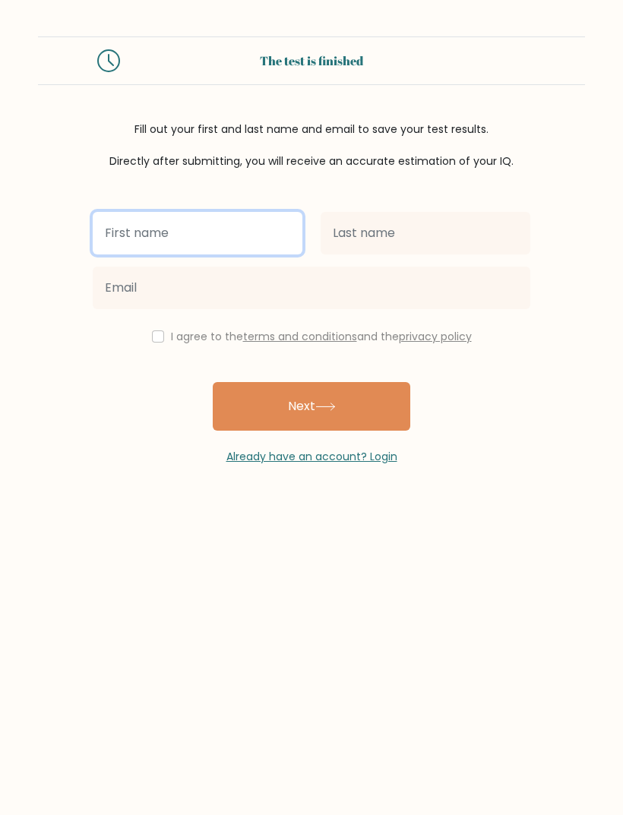
type input "Jack"
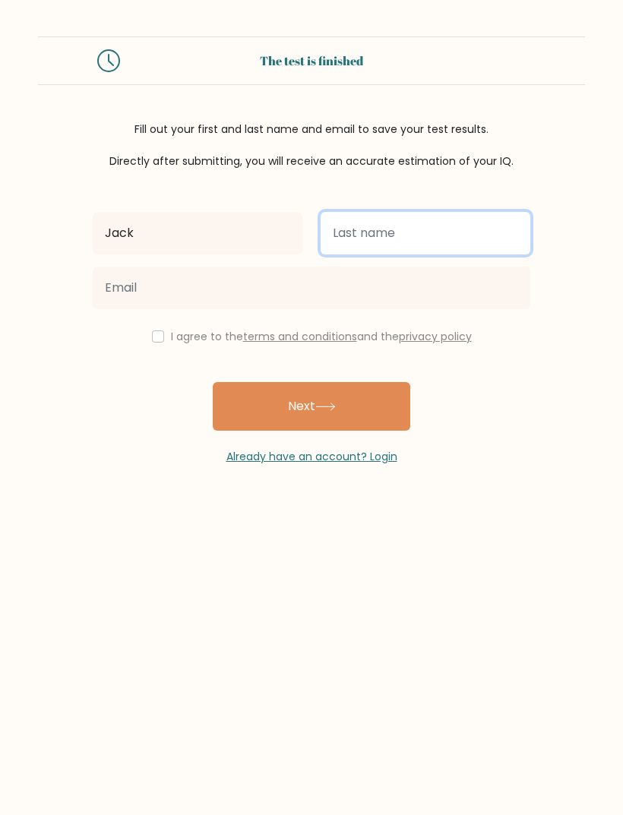
type input "Diehl"
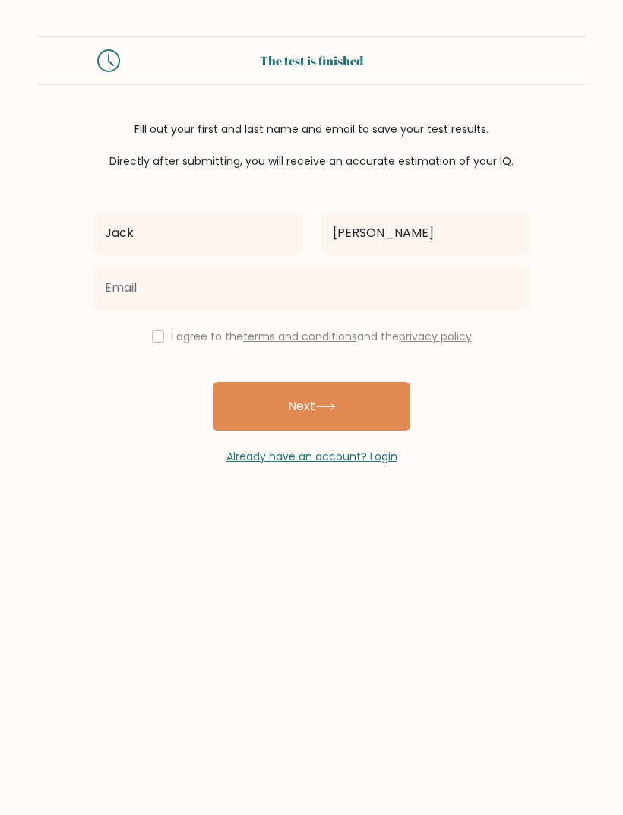
click at [363, 419] on button "Next" at bounding box center [311, 406] width 197 height 49
click at [159, 342] on input "checkbox" at bounding box center [158, 336] width 12 height 12
checkbox input "true"
click at [336, 411] on icon at bounding box center [325, 406] width 21 height 8
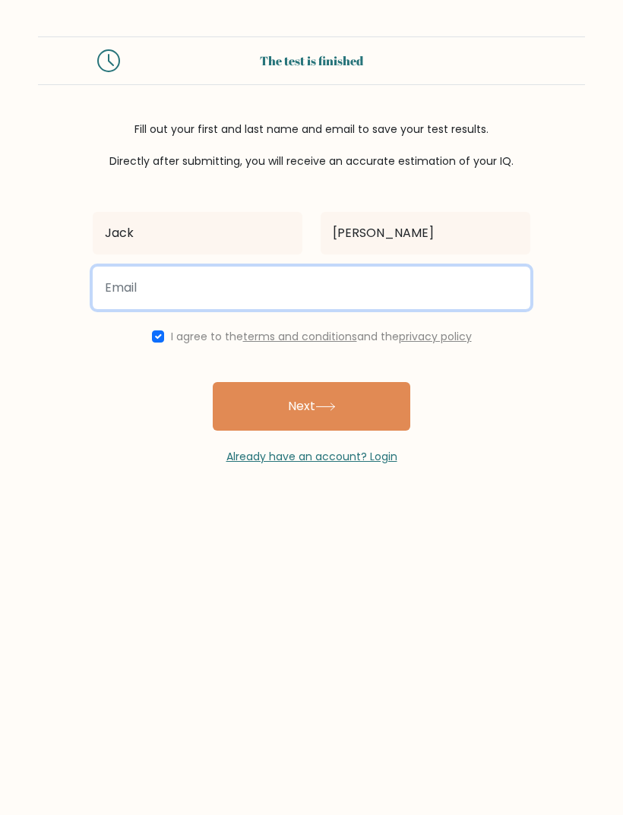
click at [311, 408] on button "Next" at bounding box center [311, 406] width 197 height 49
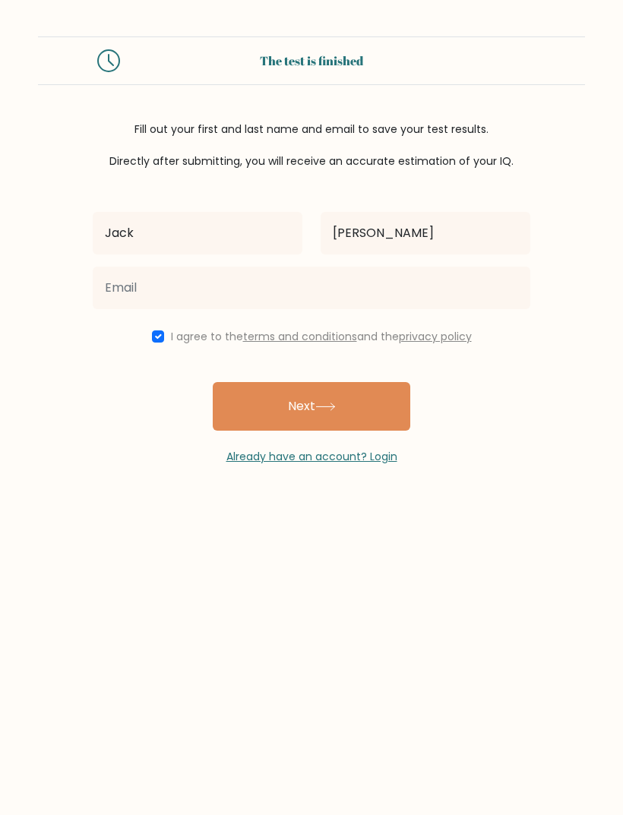
click at [376, 403] on button "Next" at bounding box center [311, 406] width 197 height 49
click at [364, 383] on button "Next" at bounding box center [311, 406] width 197 height 49
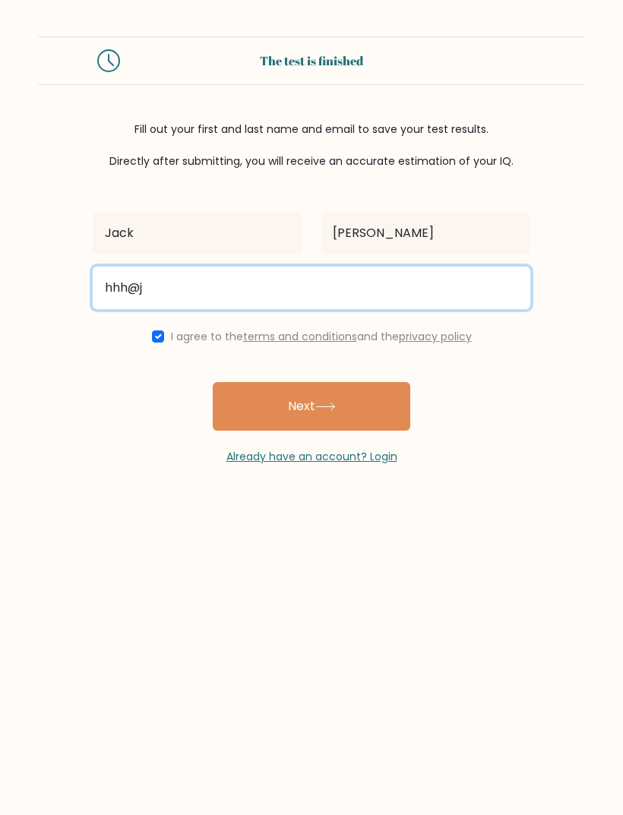
type input "hhh@j"
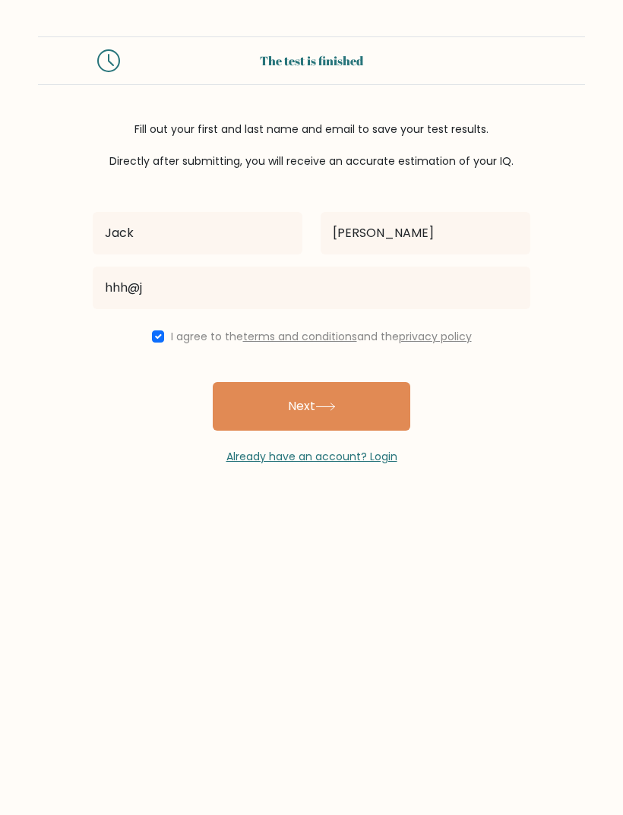
click at [360, 401] on button "Next" at bounding box center [311, 406] width 197 height 49
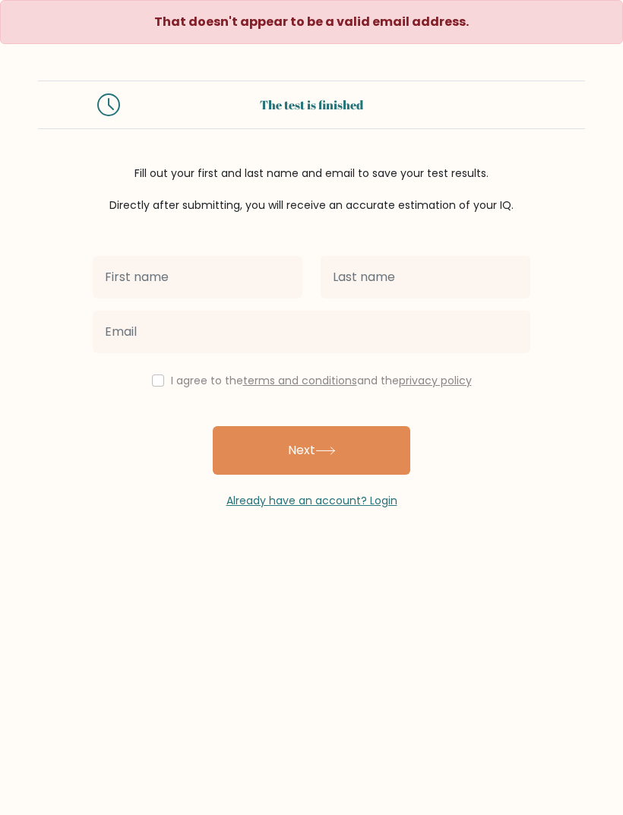
click at [268, 286] on input "text" at bounding box center [198, 277] width 210 height 43
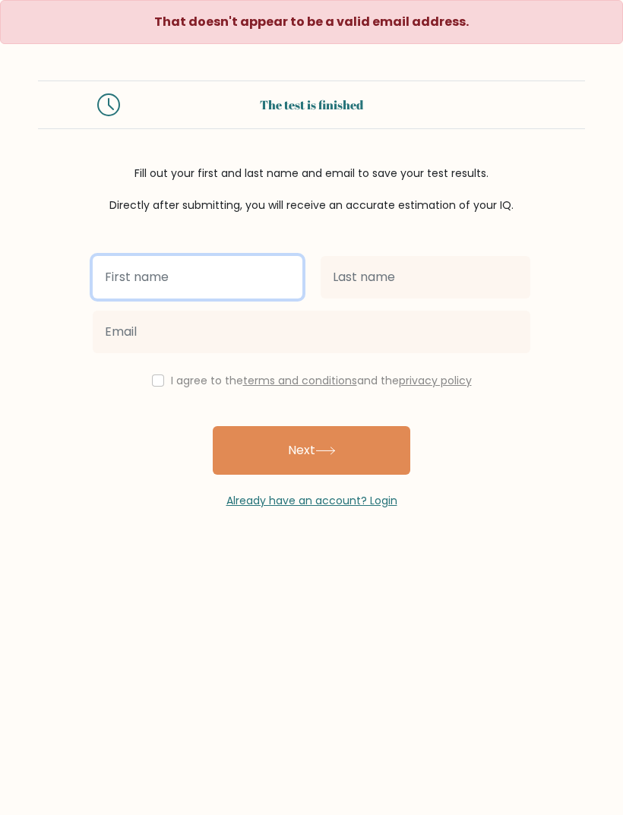
type input "Jack"
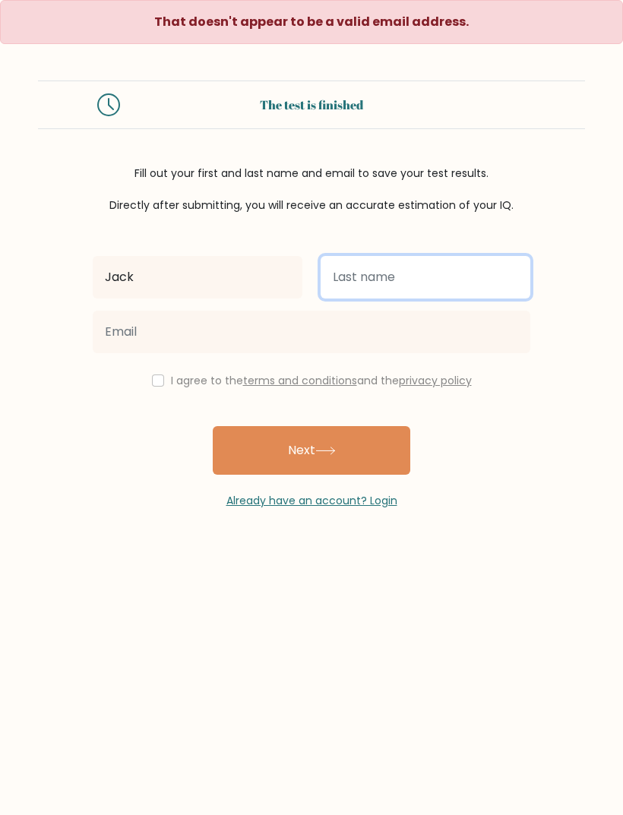
type input "[PERSON_NAME]"
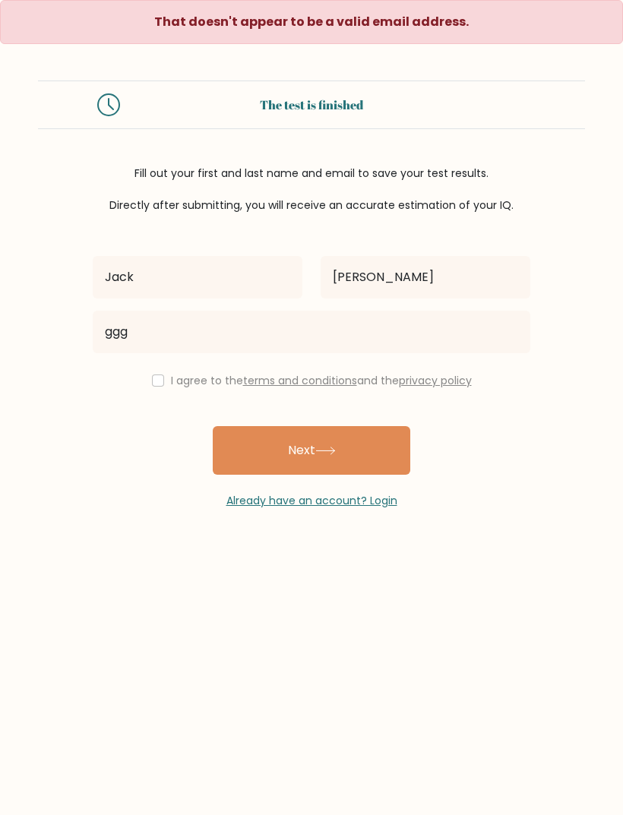
click at [358, 462] on button "Next" at bounding box center [311, 450] width 197 height 49
click at [368, 453] on button "Next" at bounding box center [311, 450] width 197 height 49
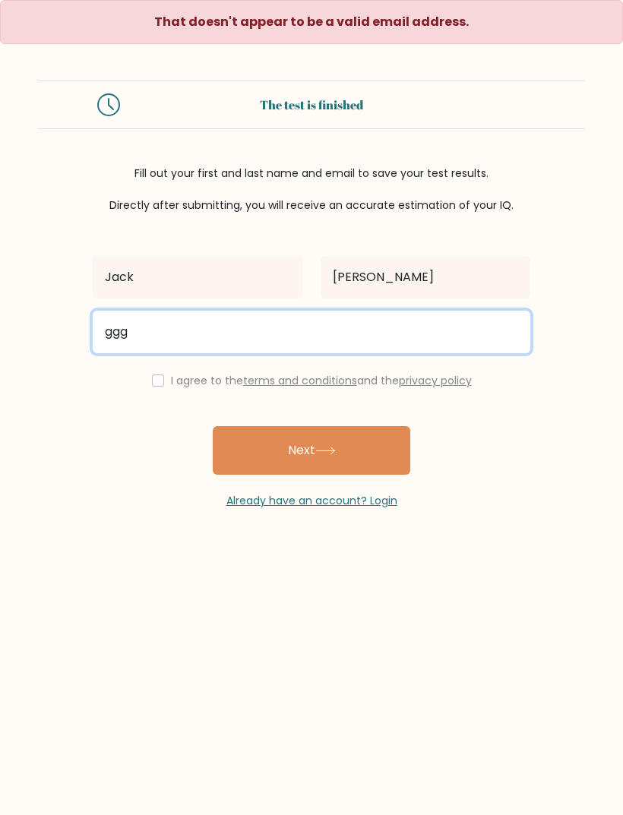
type input "gg"
